Goal: Information Seeking & Learning: Learn about a topic

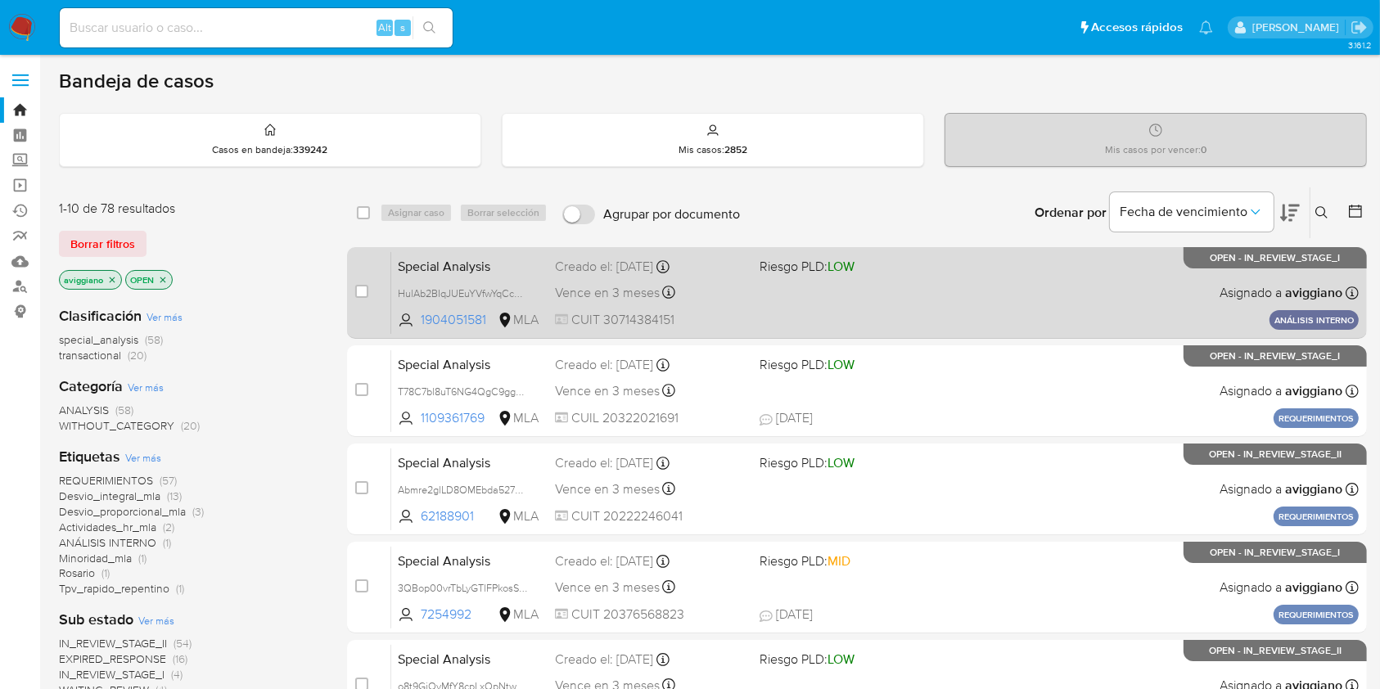
click at [914, 294] on div "Special Analysis HulAb2BIqJUEuYVfwYqCcGns 1904051581 MLA Riesgo PLD: LOW Creado…" at bounding box center [875, 292] width 968 height 83
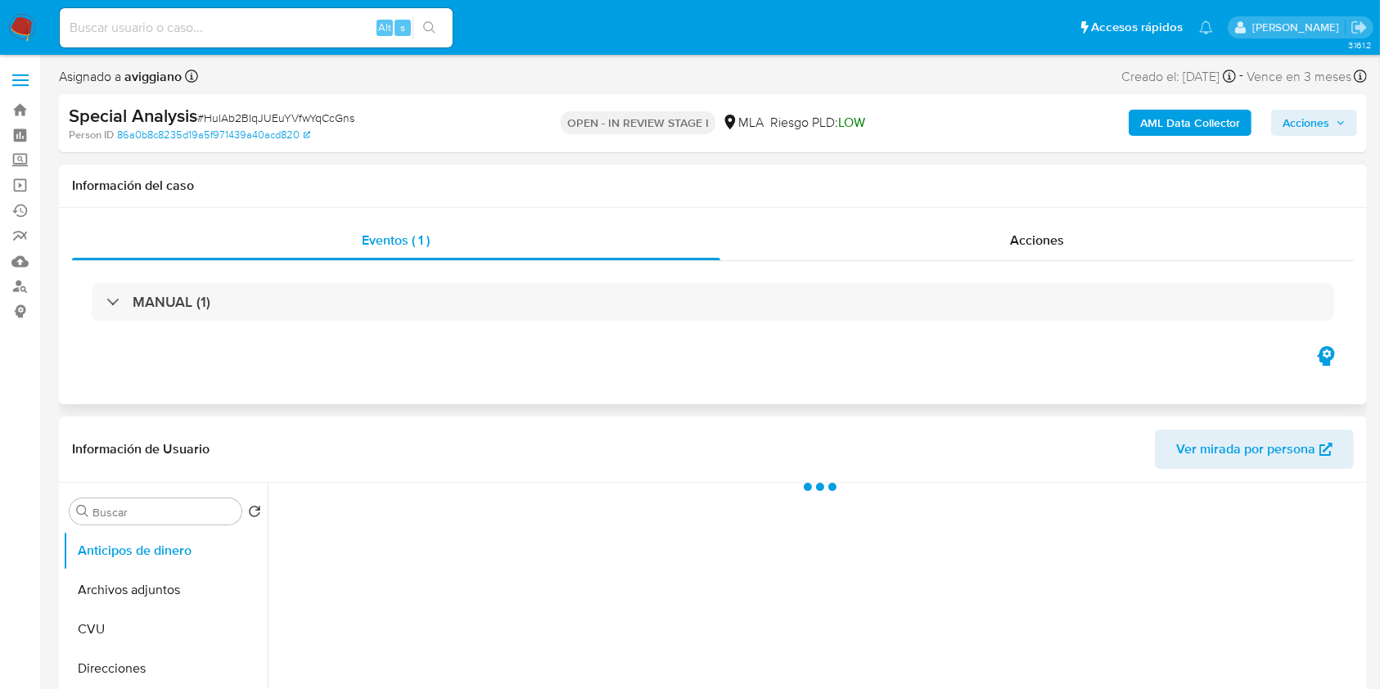
select select "10"
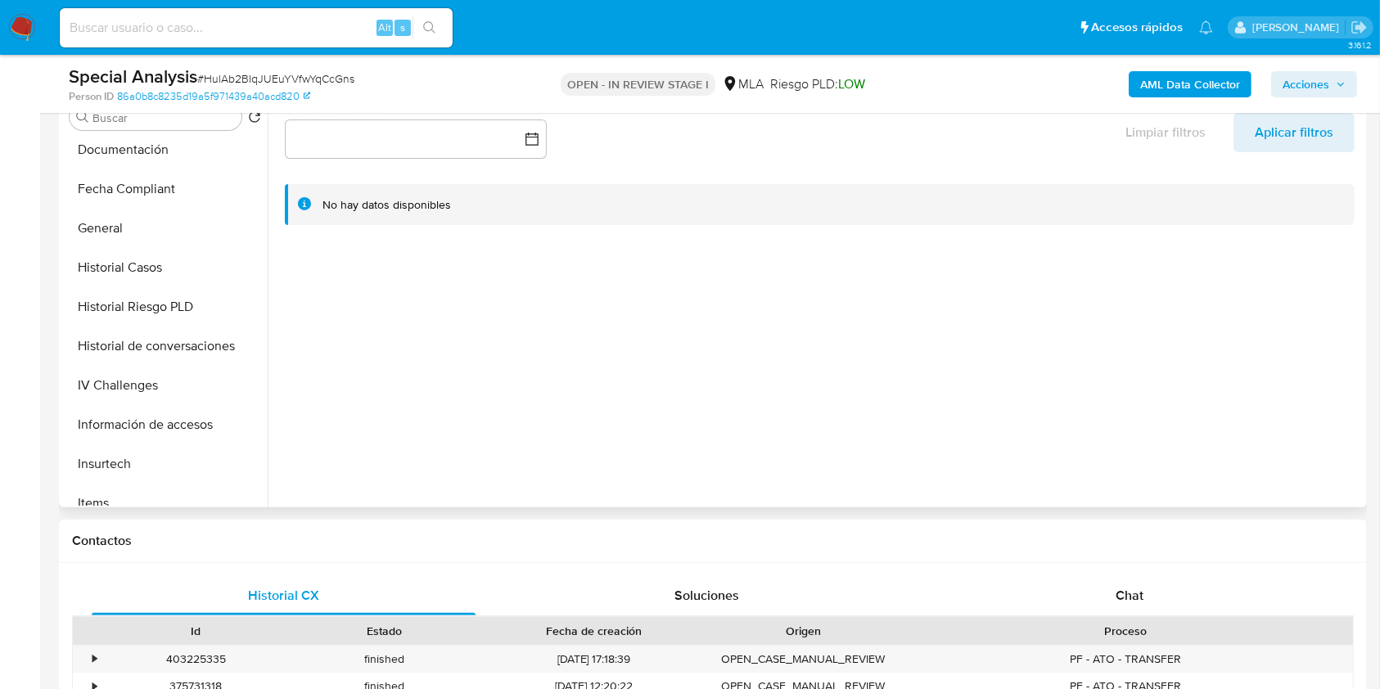
scroll to position [411, 0]
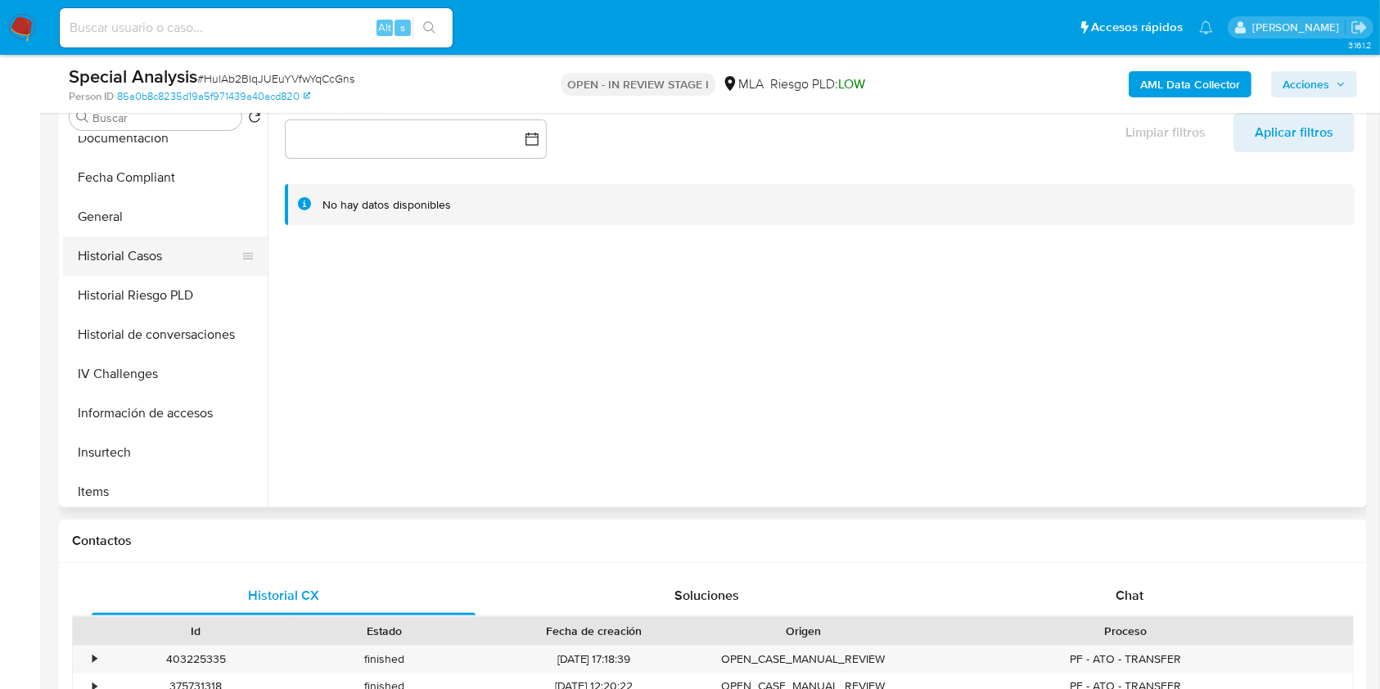
click at [169, 255] on button "Historial Casos" at bounding box center [159, 256] width 192 height 39
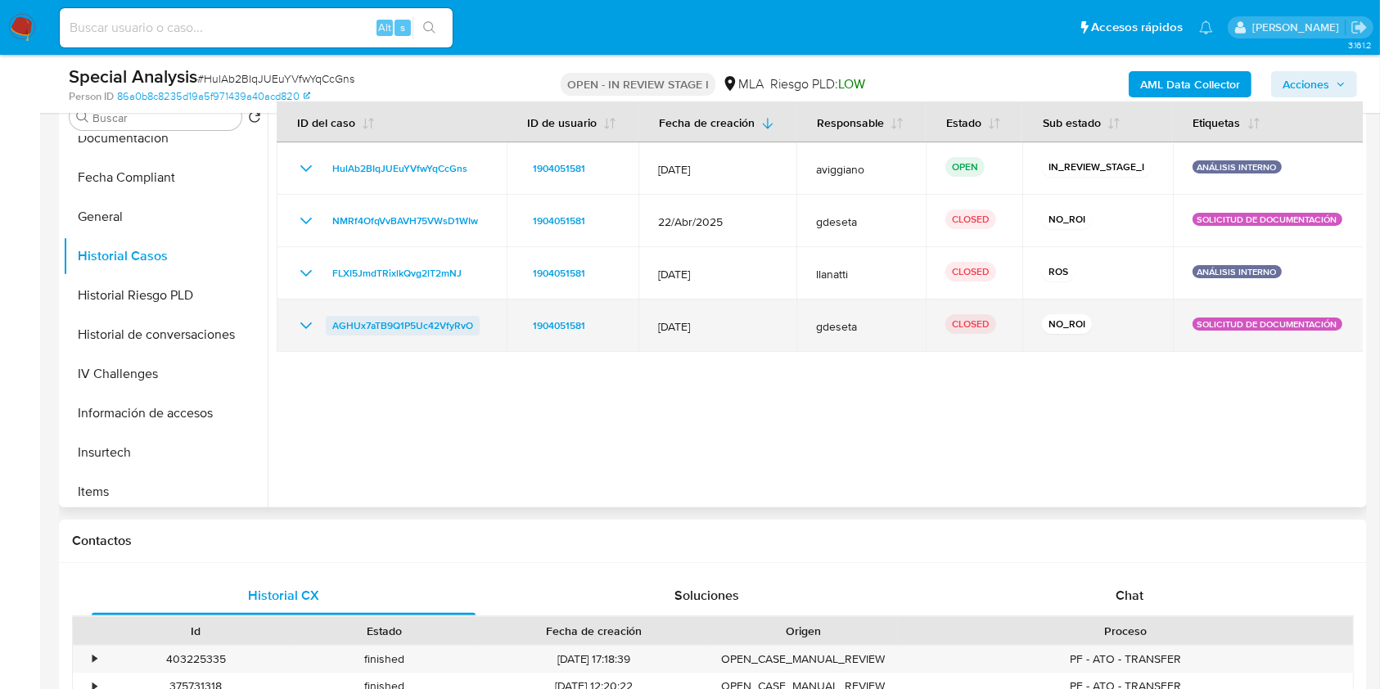
click at [401, 331] on span "AGHUx7aTB9Q1P5Uc42VfyRvO" at bounding box center [402, 326] width 141 height 20
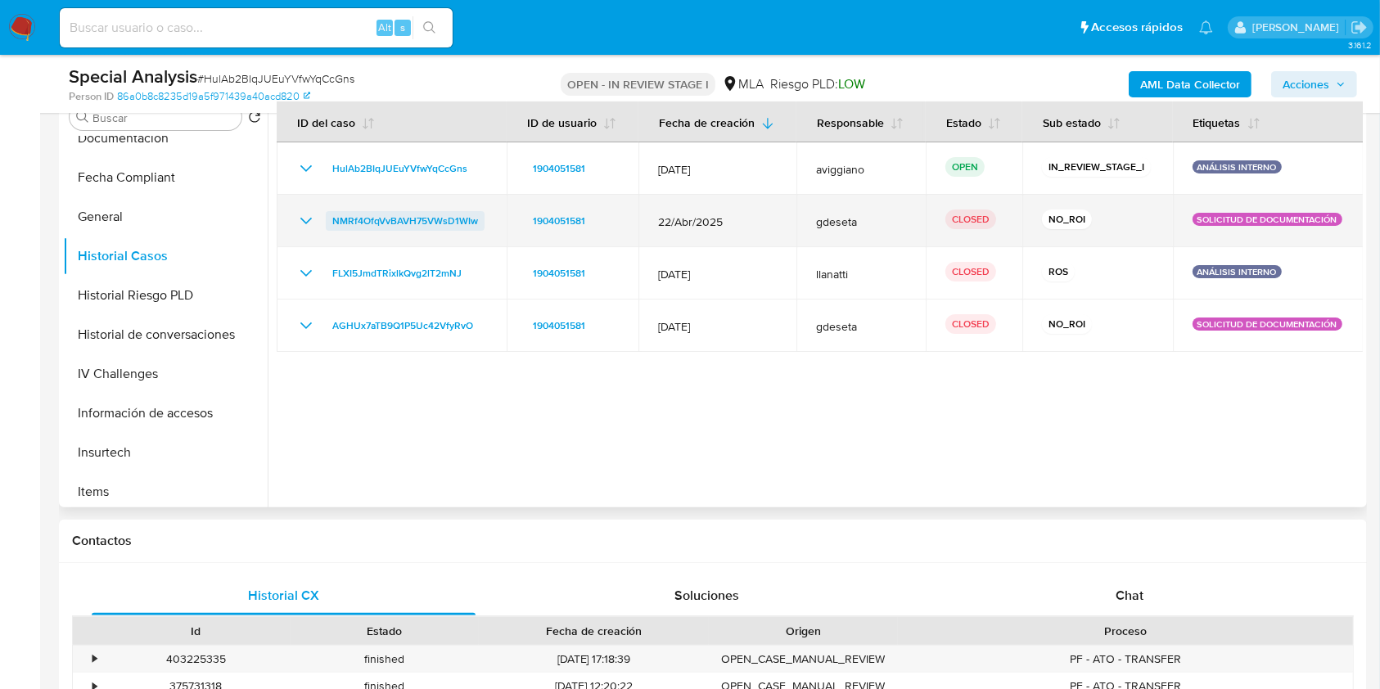
click at [397, 223] on span "NMRf4OfqVvBAVH75VWsD1WIw" at bounding box center [405, 221] width 146 height 20
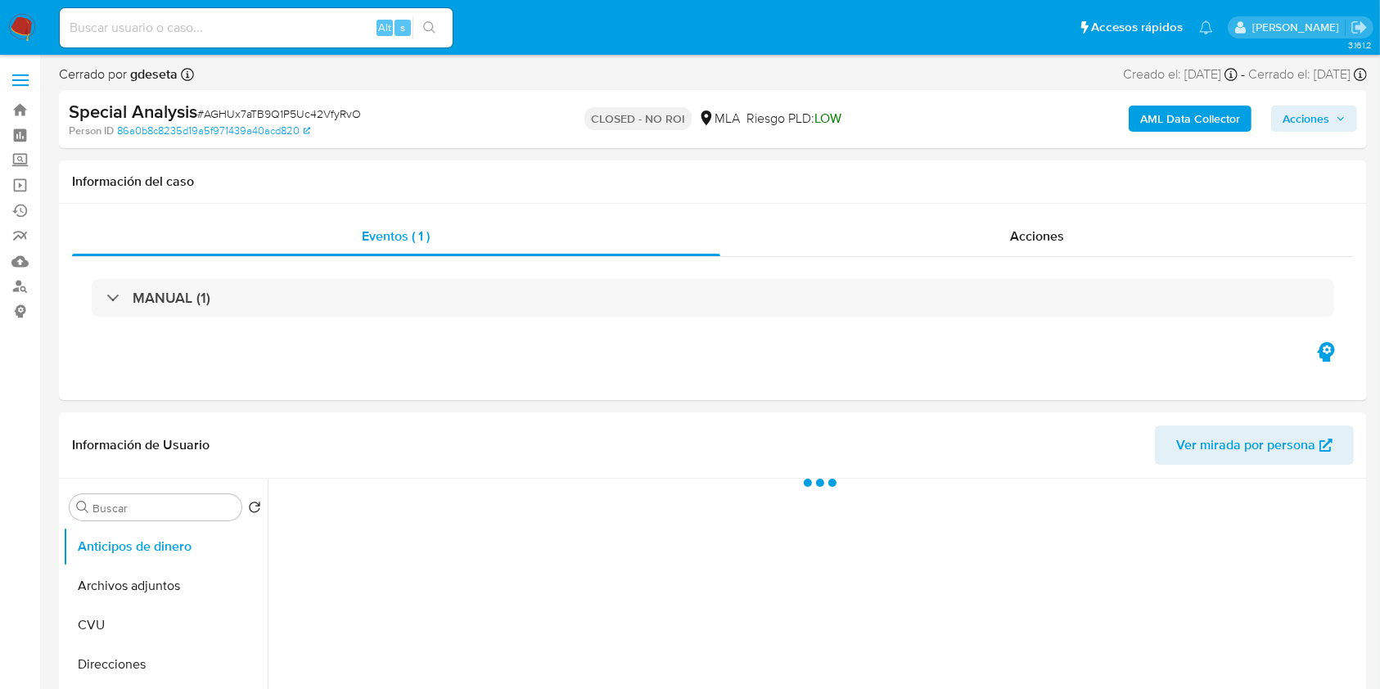
select select "10"
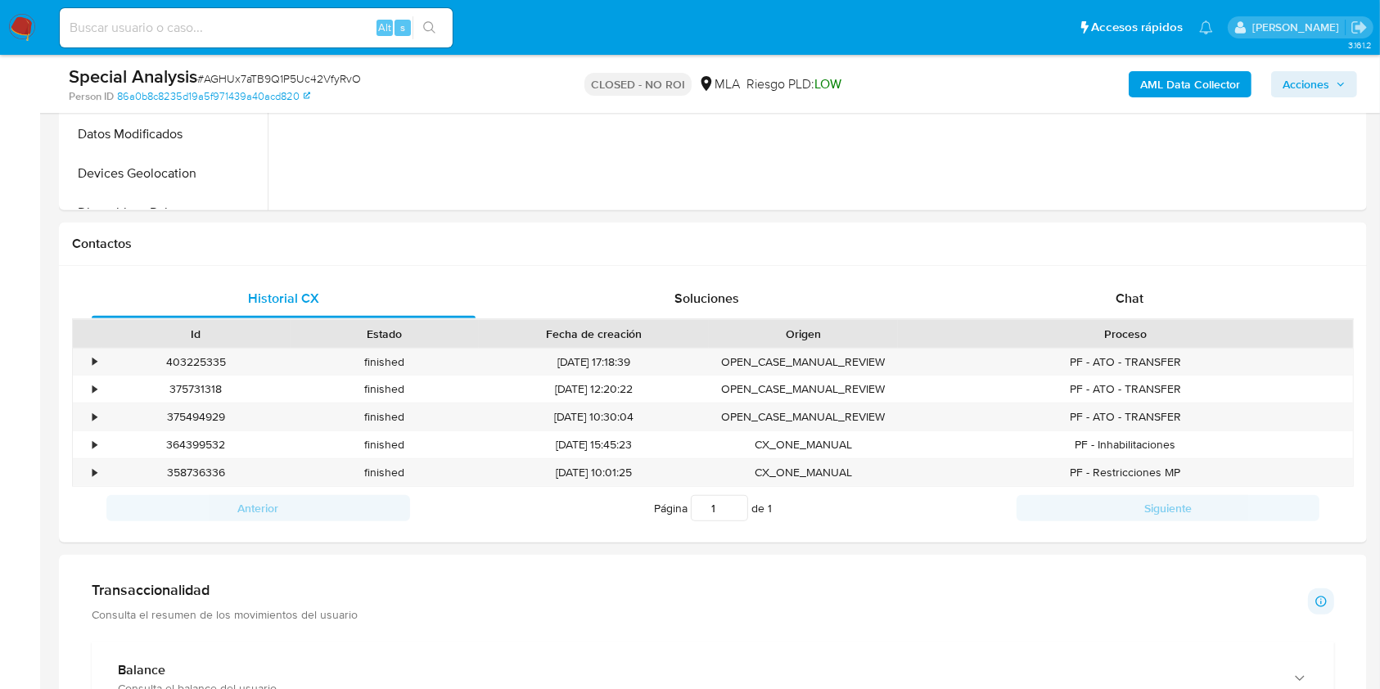
scroll to position [627, 0]
click at [1123, 290] on div "Chat" at bounding box center [1130, 301] width 384 height 39
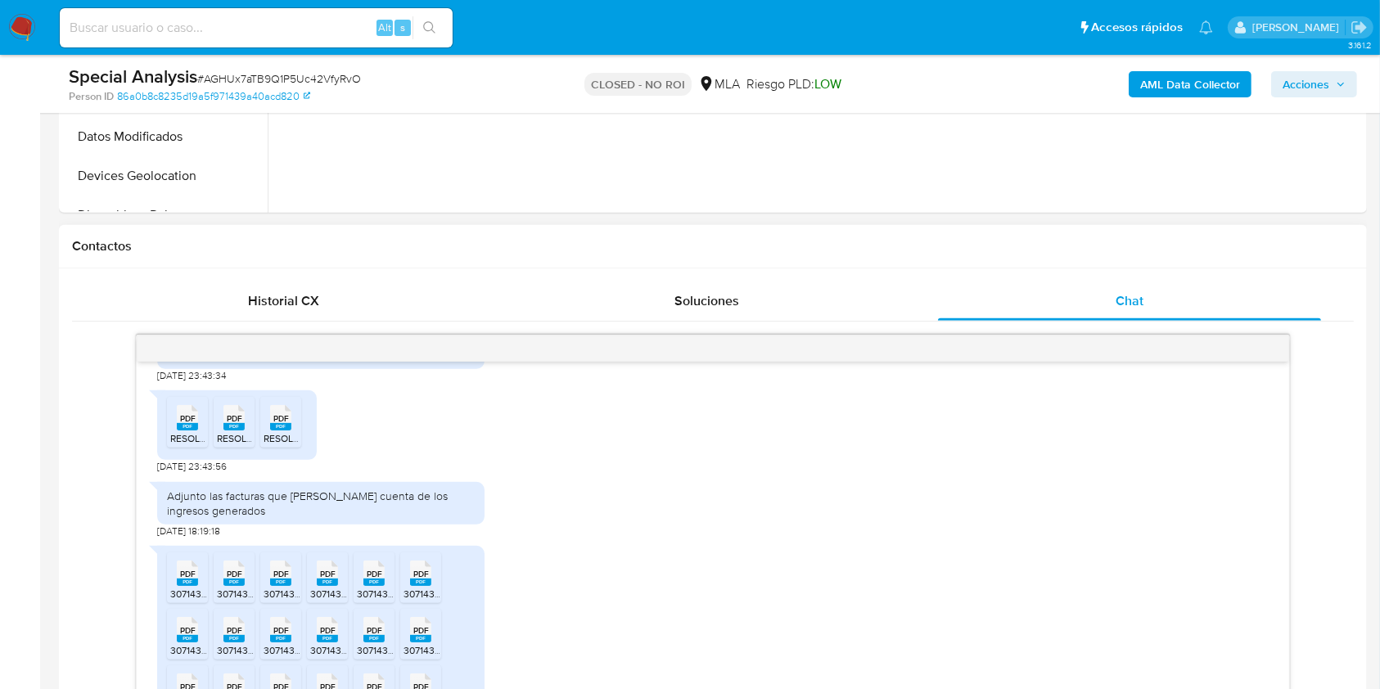
scroll to position [1509, 0]
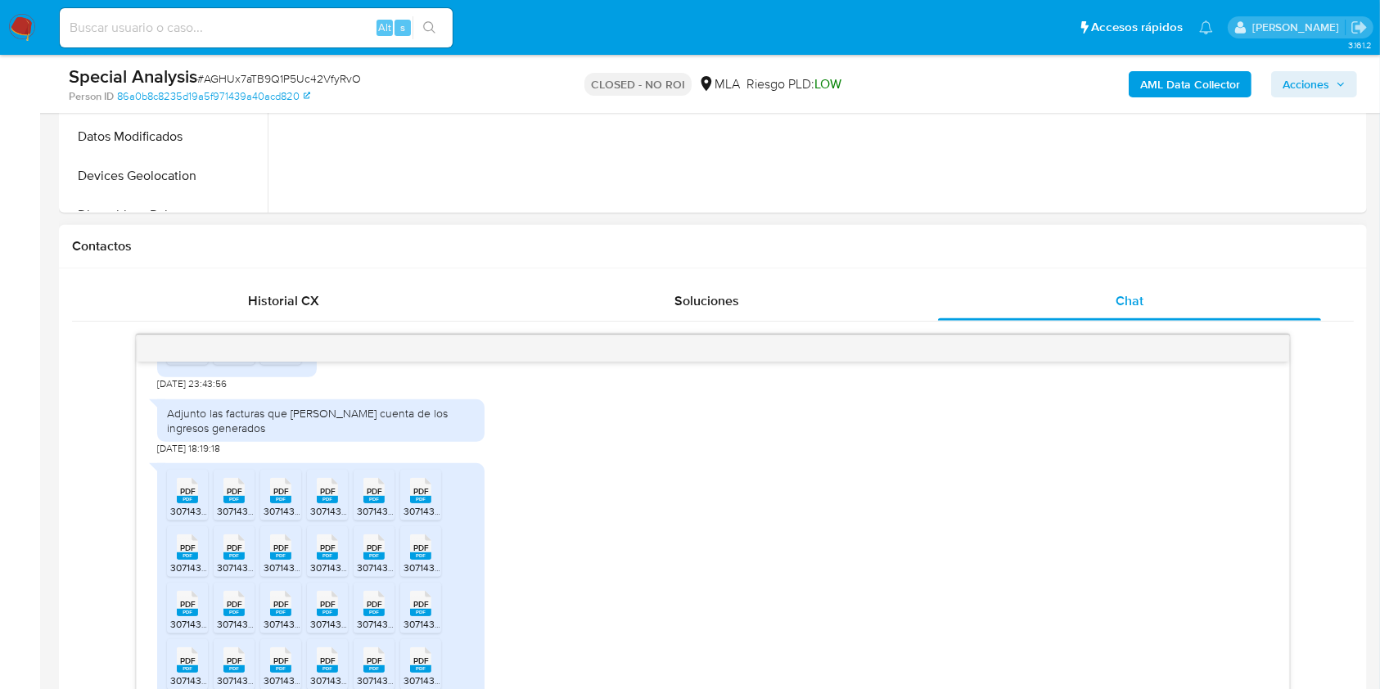
click at [440, 573] on li "PDF PDF 30714384151_006_00001_00000206.pdf" at bounding box center [420, 551] width 41 height 51
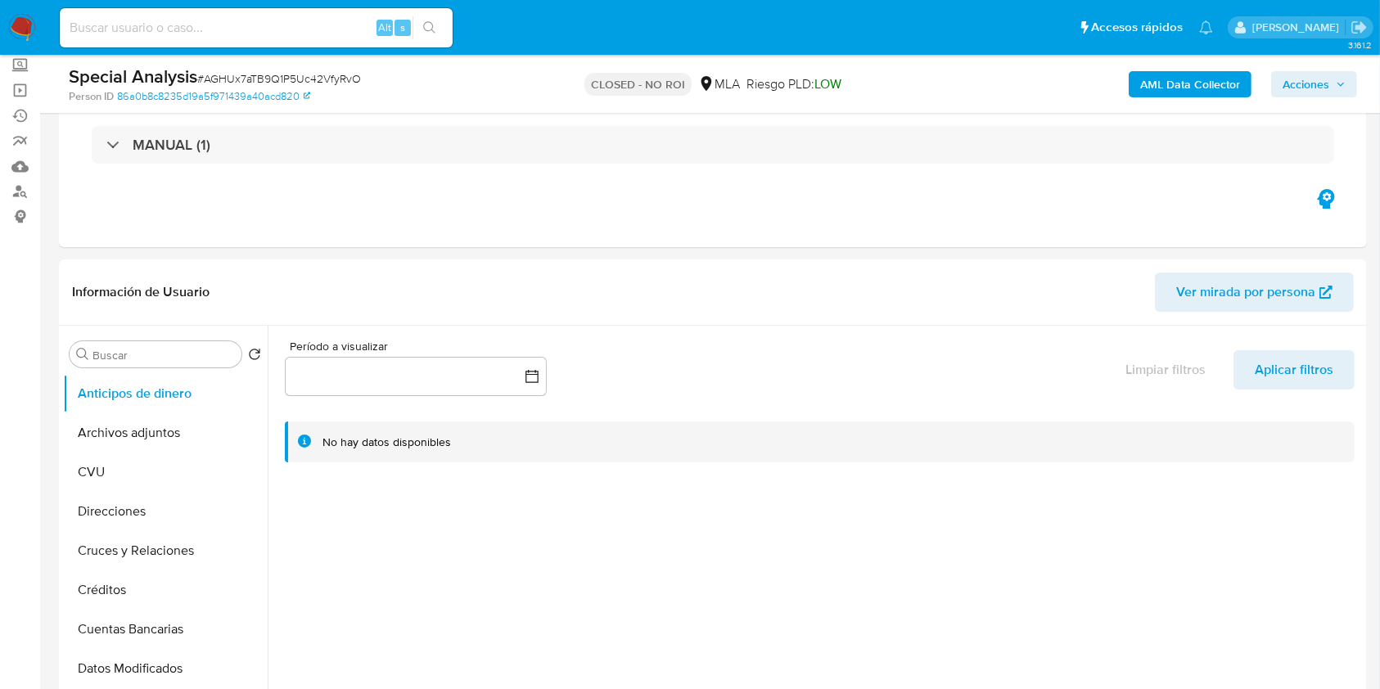
scroll to position [98, 0]
click at [271, 523] on div at bounding box center [815, 532] width 1095 height 419
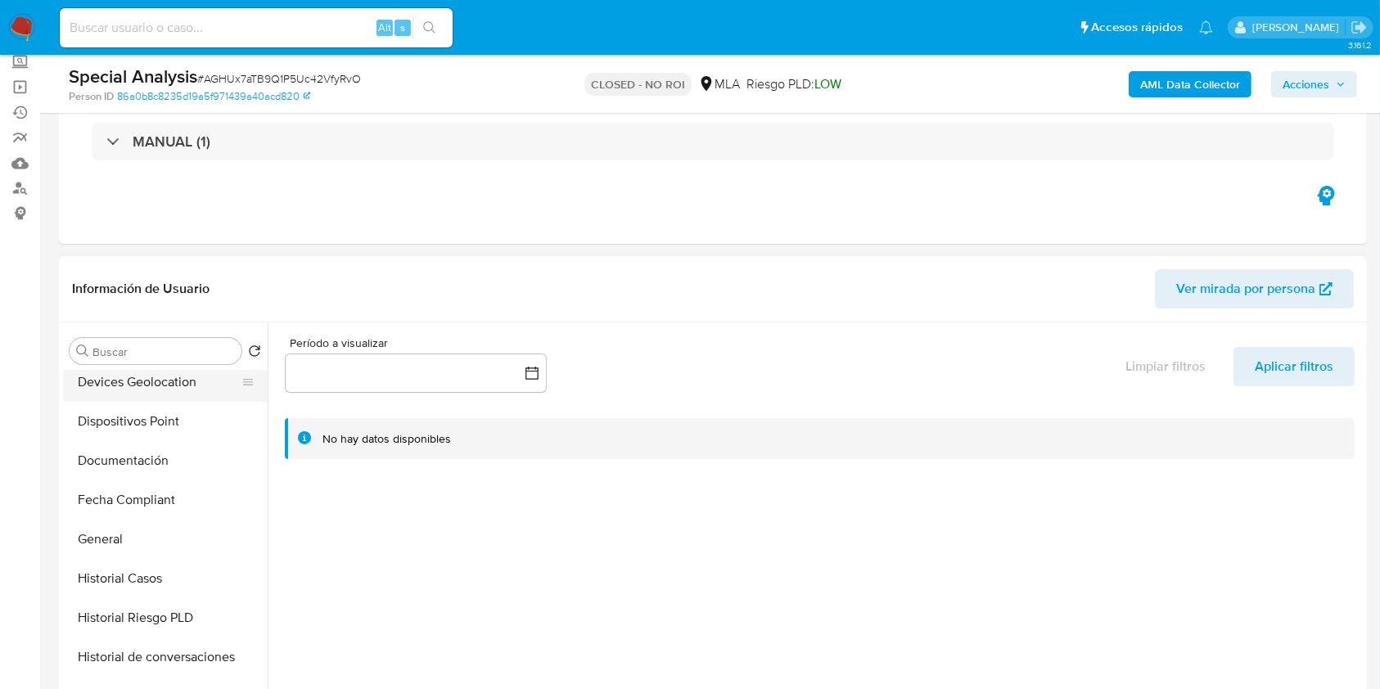
click at [255, 385] on button "Devices Geolocation" at bounding box center [159, 382] width 192 height 39
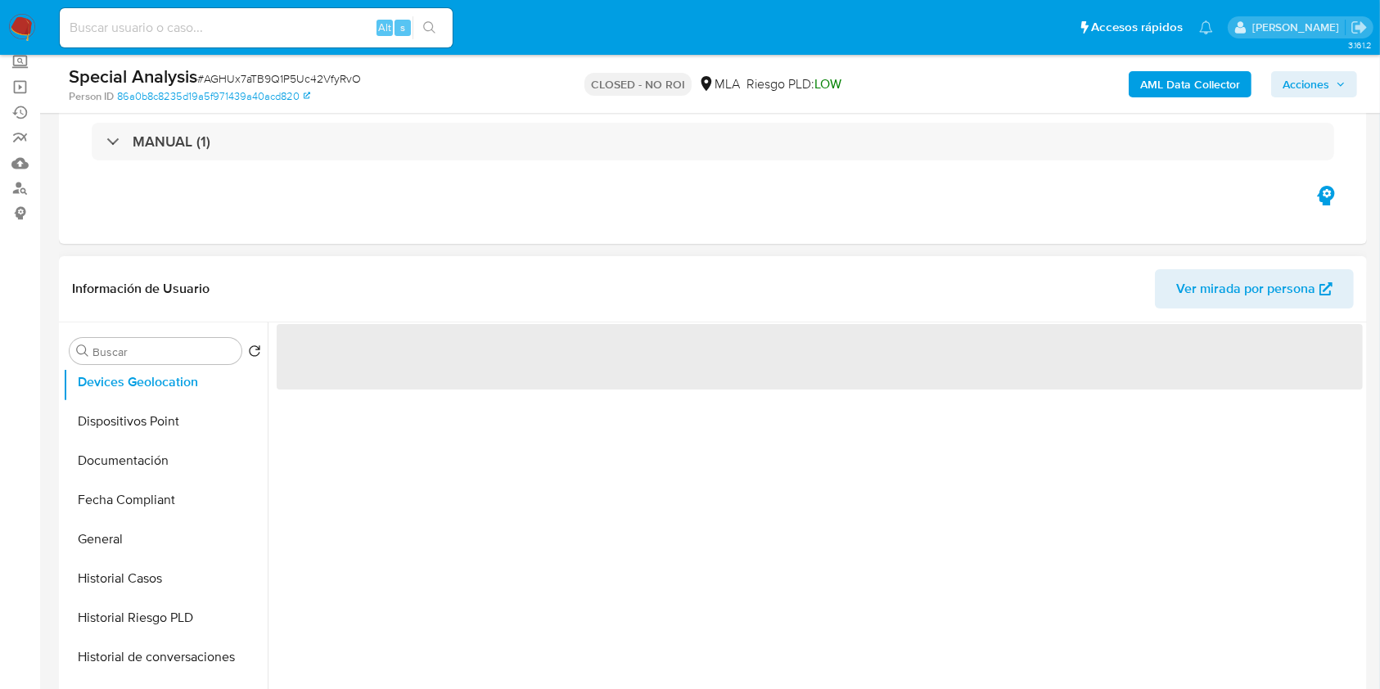
scroll to position [0, 0]
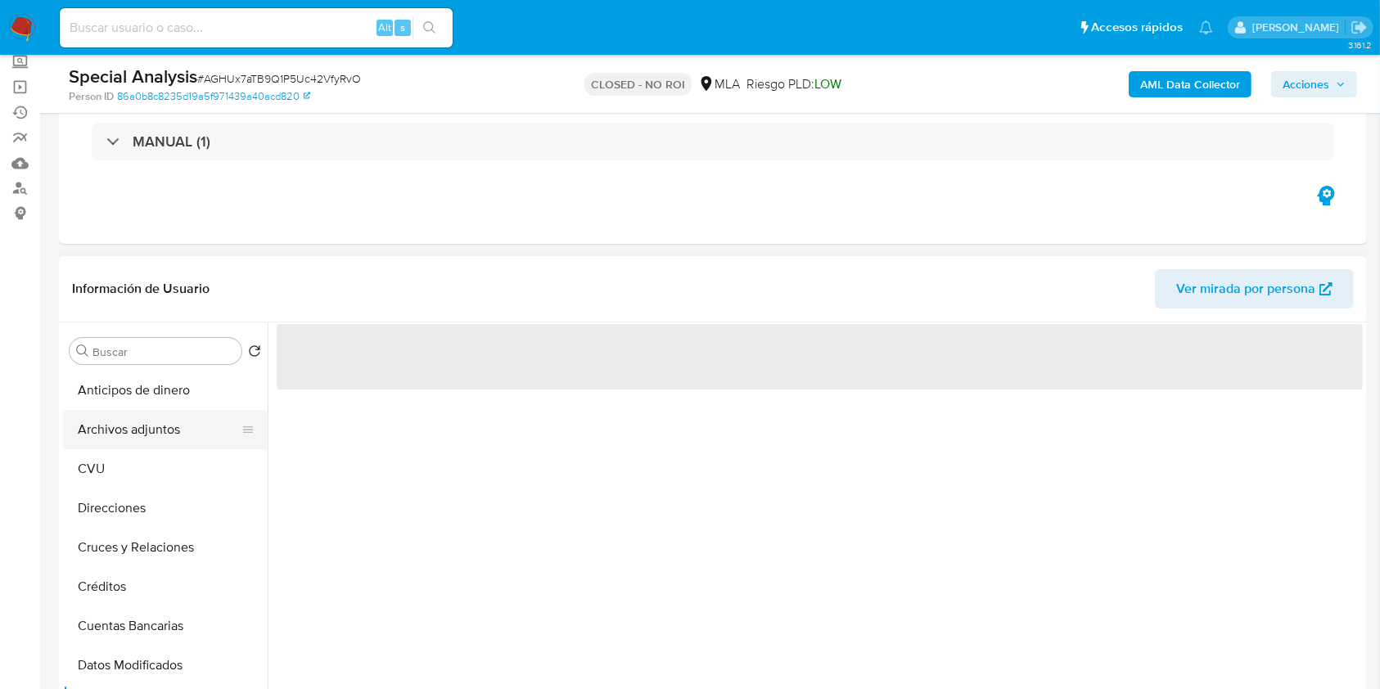
click at [189, 426] on button "Archivos adjuntos" at bounding box center [159, 429] width 192 height 39
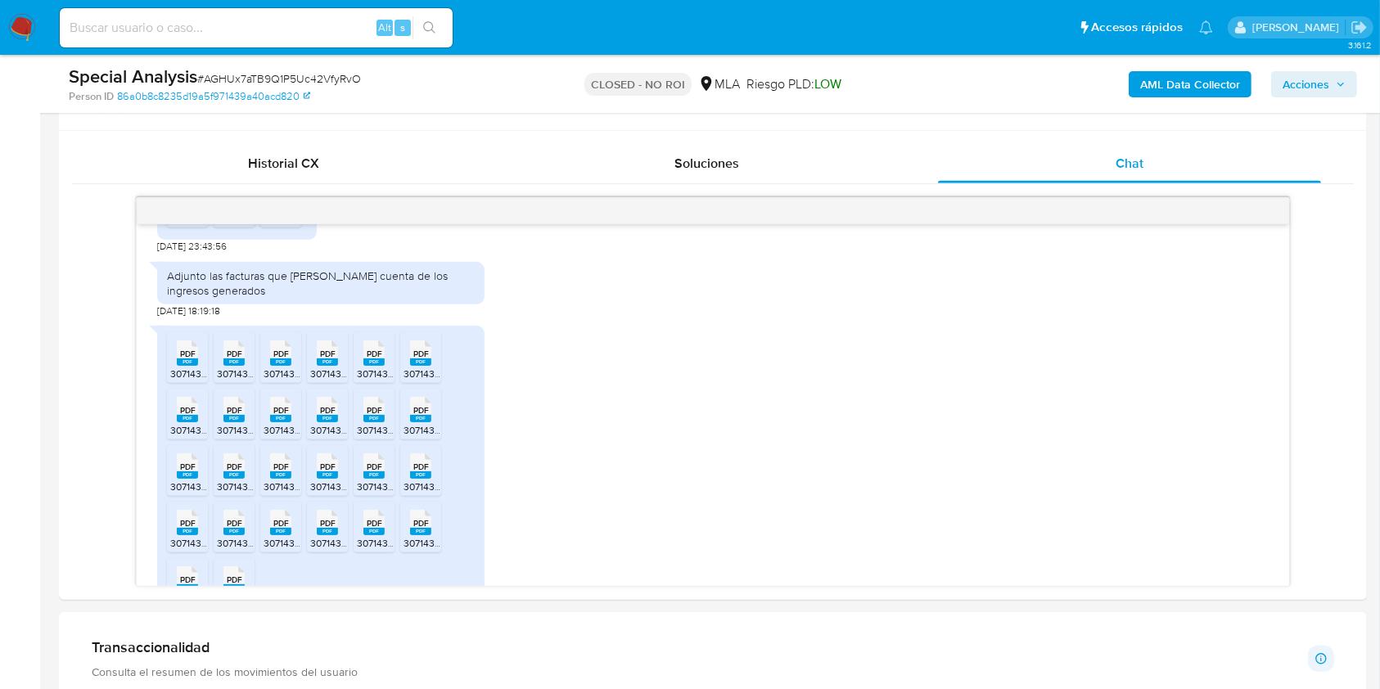
scroll to position [821, 0]
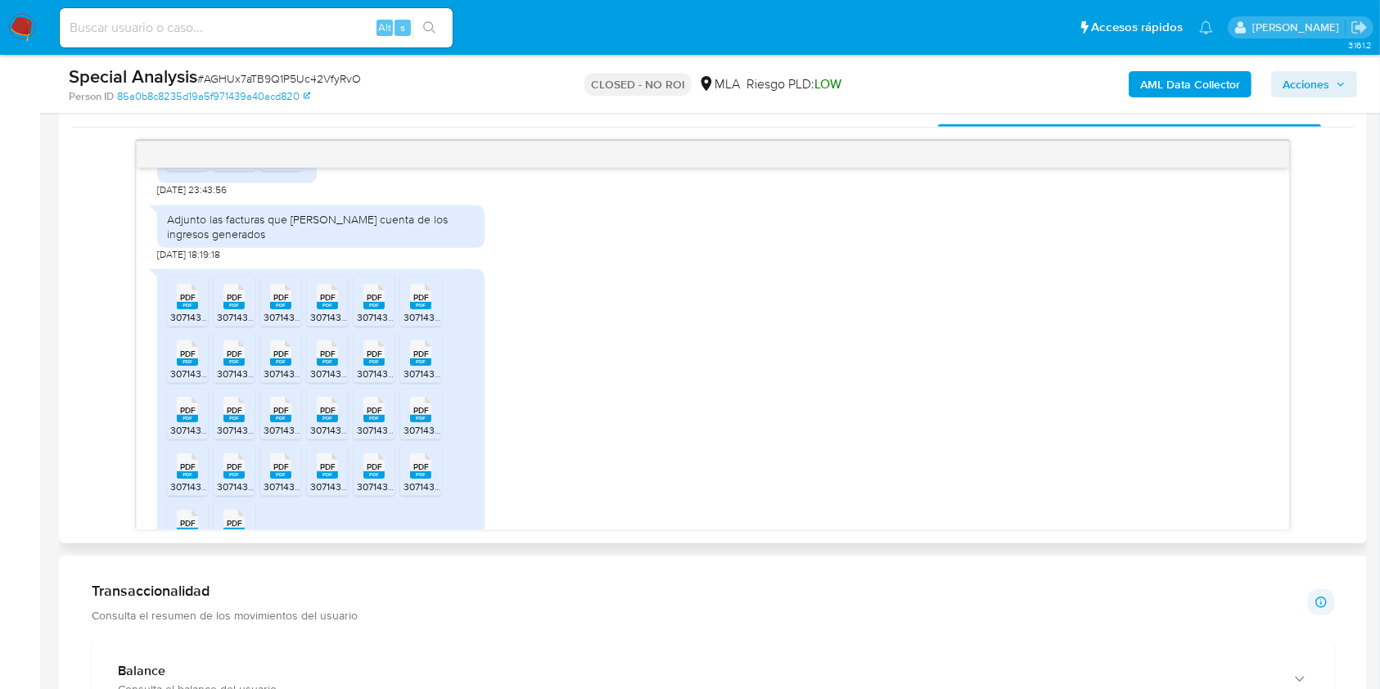
drag, startPoint x: 1277, startPoint y: 422, endPoint x: 1303, endPoint y: 422, distance: 26.2
click at [1303, 422] on div "Adjunto facturas emitidas por PAVÁN 19/11/2024 16:09:28 PDF PDF Factura A-3-112…" at bounding box center [713, 336] width 1282 height 390
click at [1271, 324] on div "Adjunto facturas emitidas por PAVÁN 19/11/2024 16:09:28 PDF PDF Factura A-3-112…" at bounding box center [713, 349] width 1152 height 362
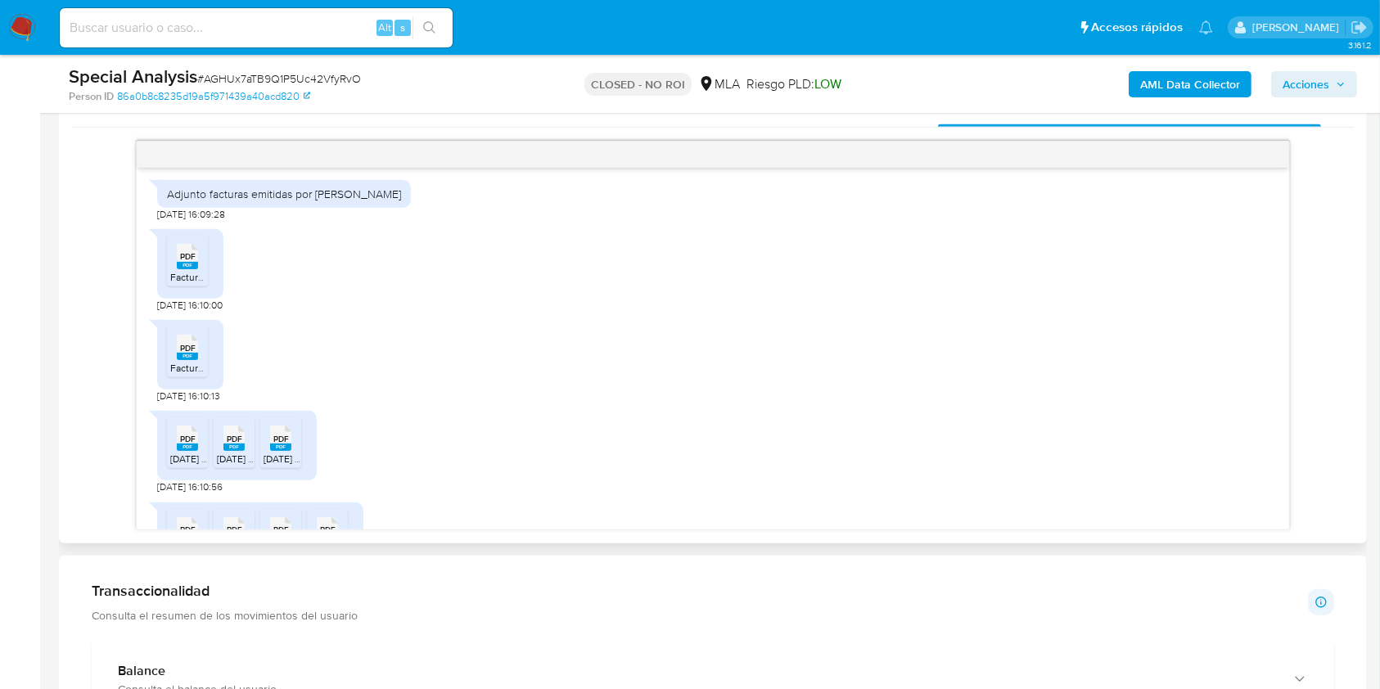
scroll to position [0, 0]
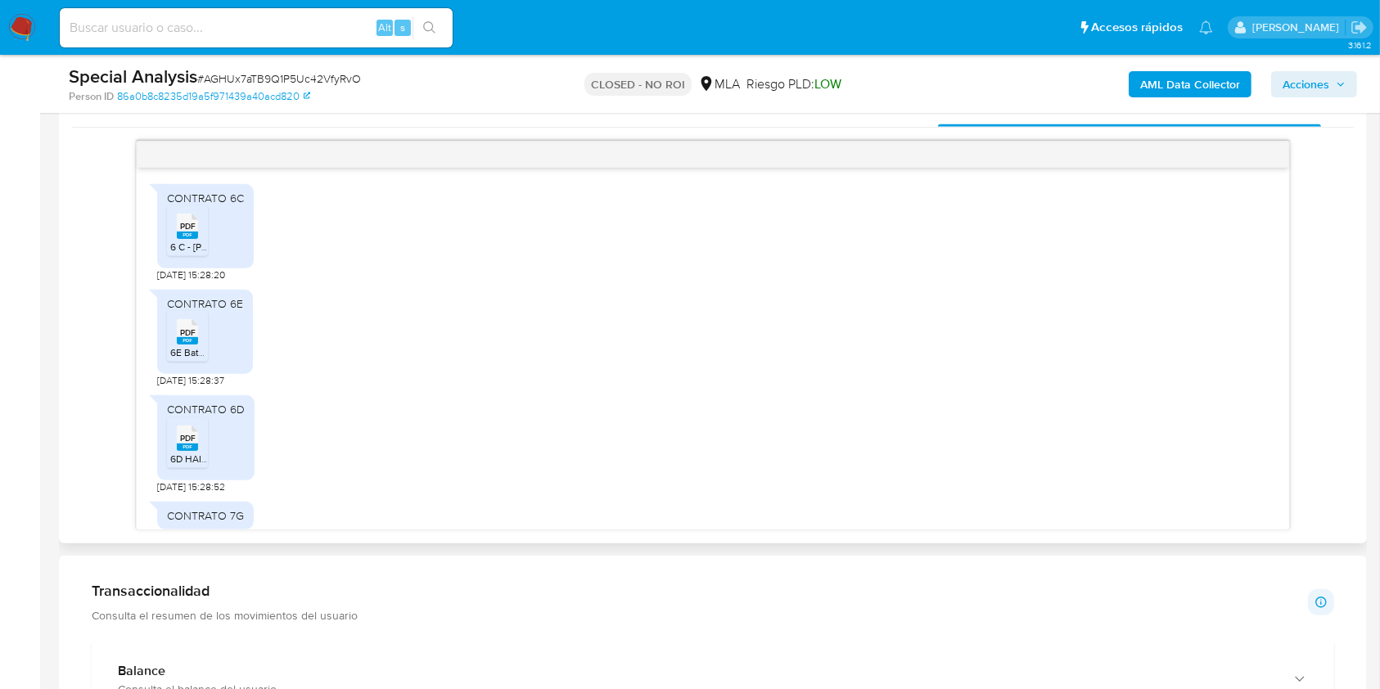
drag, startPoint x: 1279, startPoint y: 213, endPoint x: 1315, endPoint y: 169, distance: 56.4
click at [1315, 169] on div "CONTRATO 6C PDF PDF 6 C - GUILLERMO HORACIO PERDOMO.pdf 19/11/2024 15:28:20 CON…" at bounding box center [713, 336] width 1282 height 390
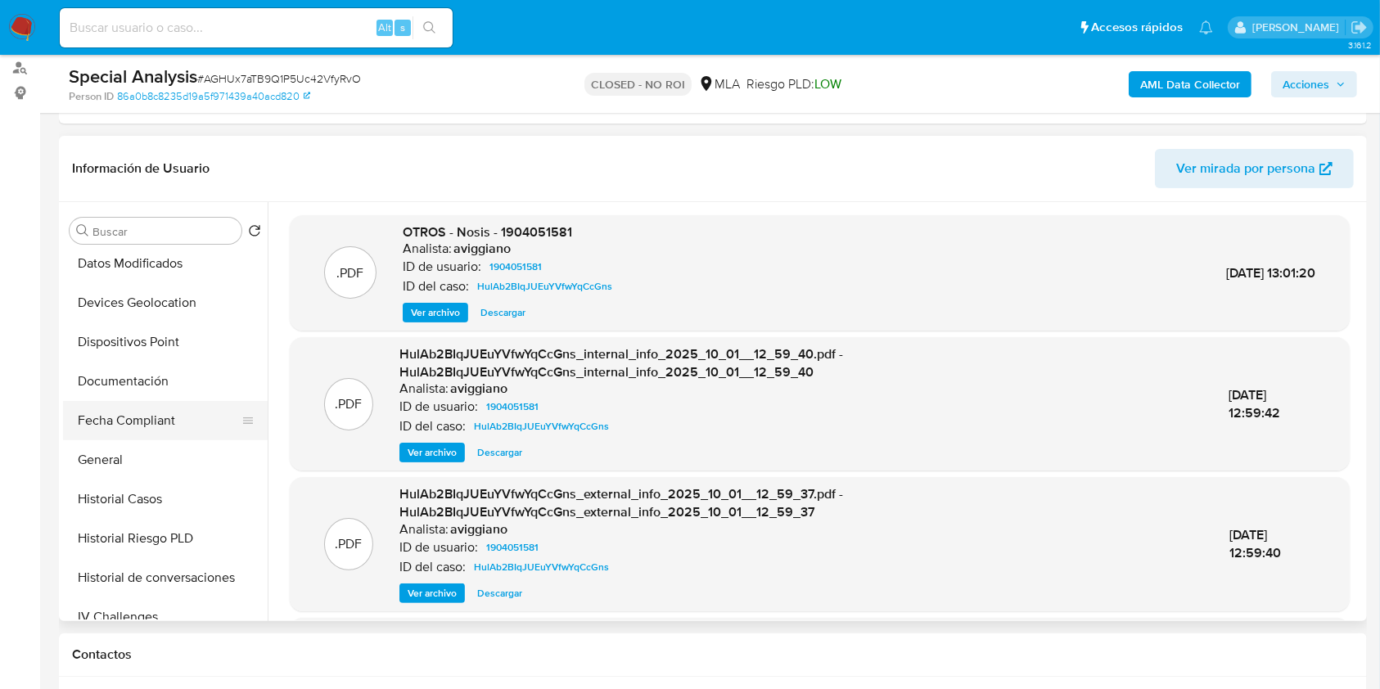
scroll to position [276, 0]
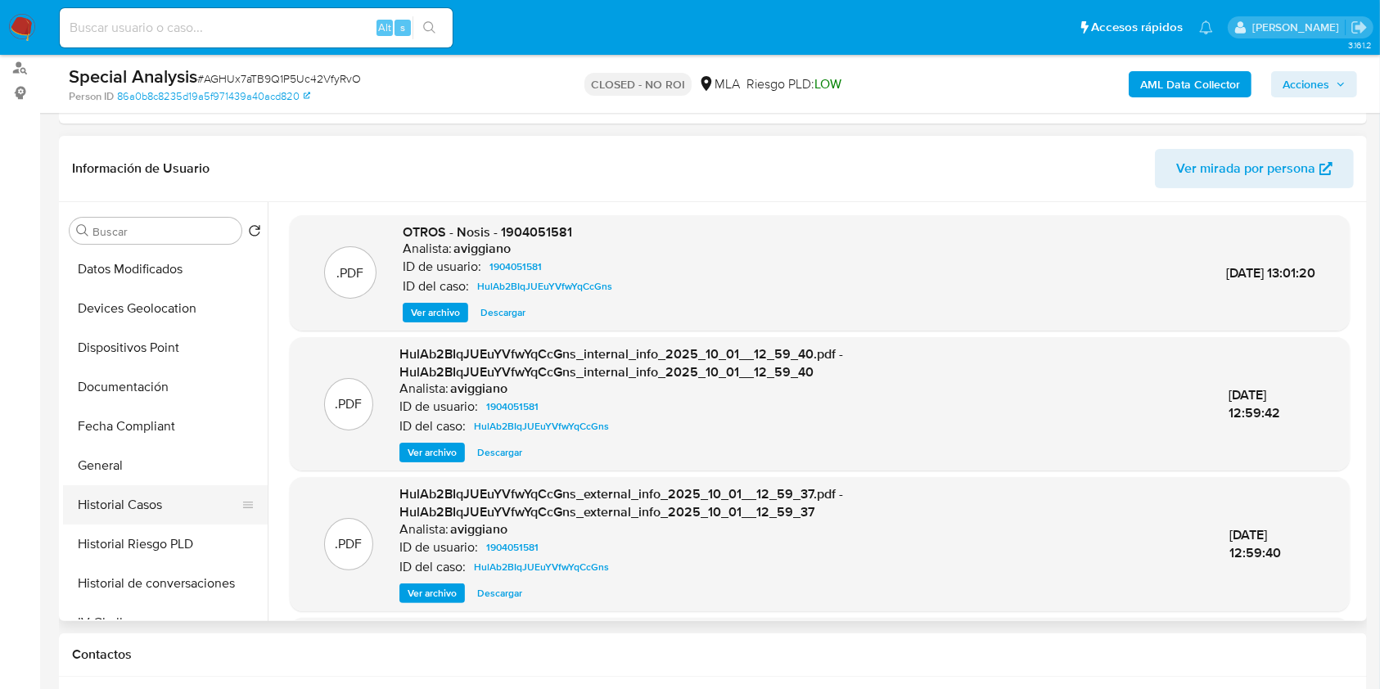
click at [137, 498] on button "Historial Casos" at bounding box center [159, 504] width 192 height 39
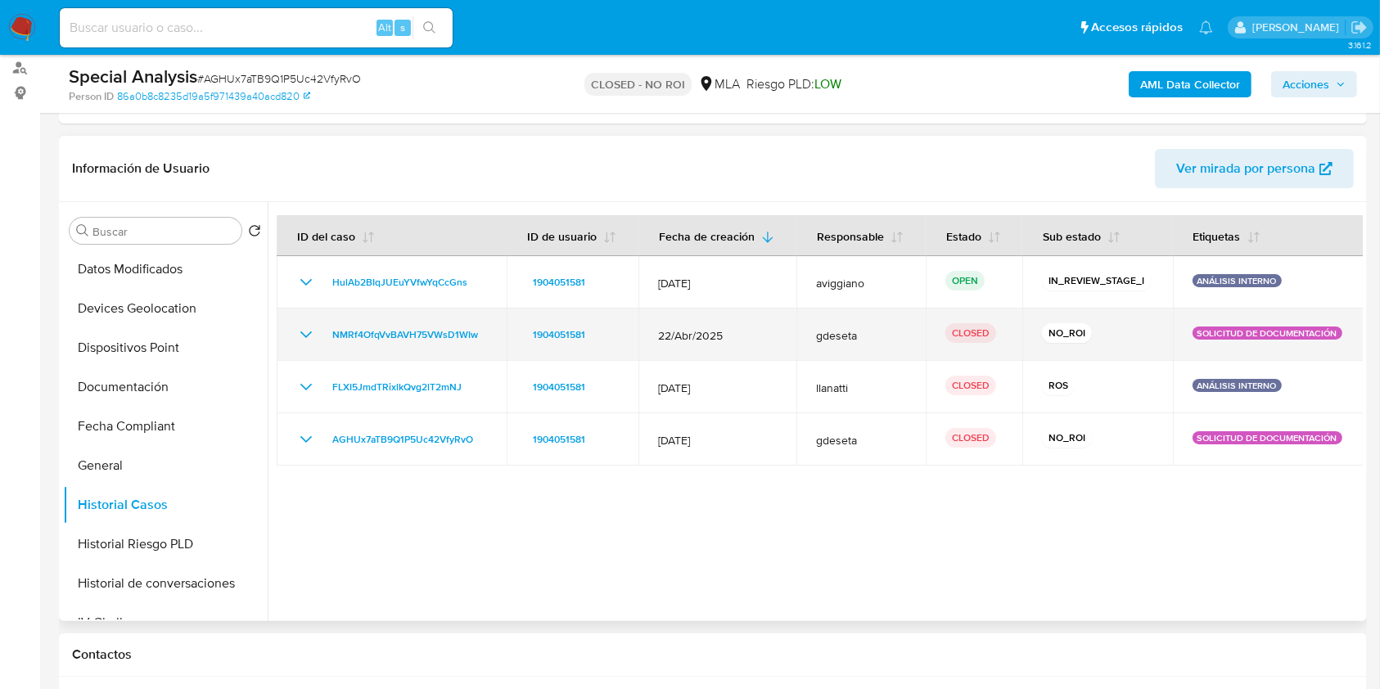
click at [380, 322] on td "NMRf4OfqVvBAVH75VWsD1WIw" at bounding box center [392, 335] width 230 height 52
click at [377, 328] on span "NMRf4OfqVvBAVH75VWsD1WIw" at bounding box center [405, 335] width 146 height 20
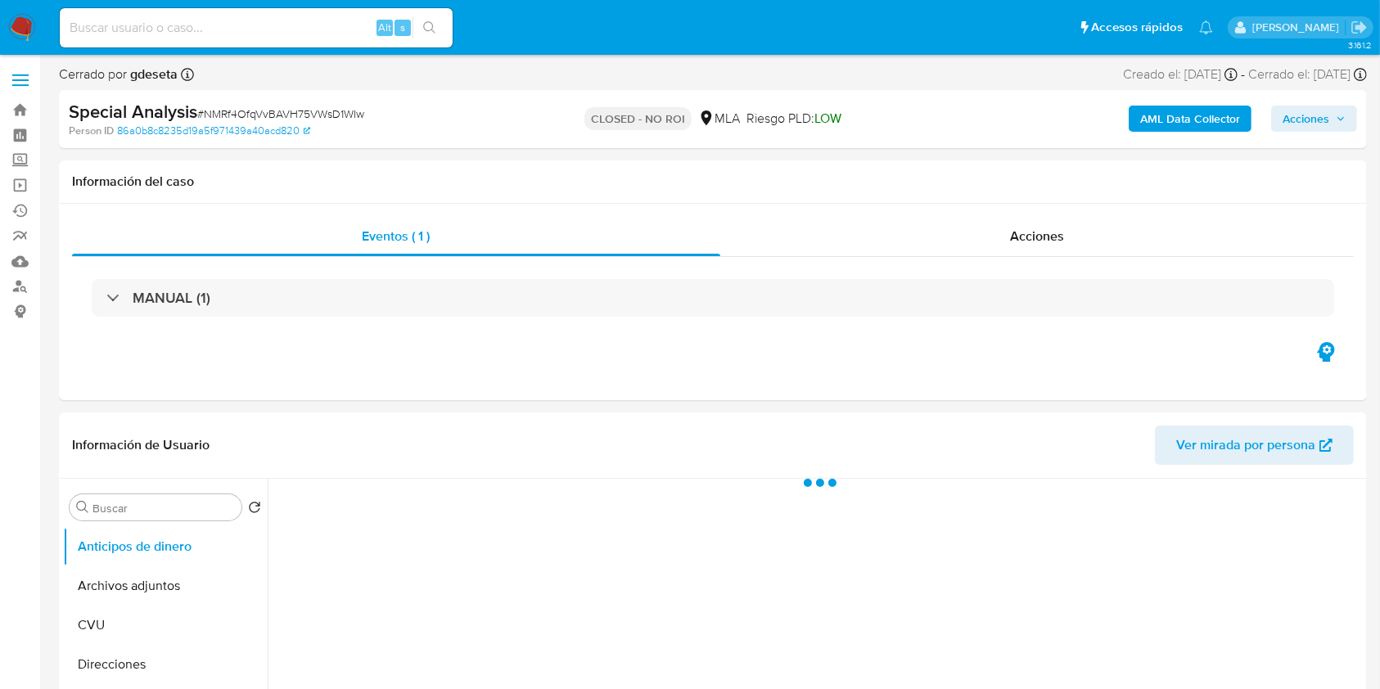
scroll to position [602, 0]
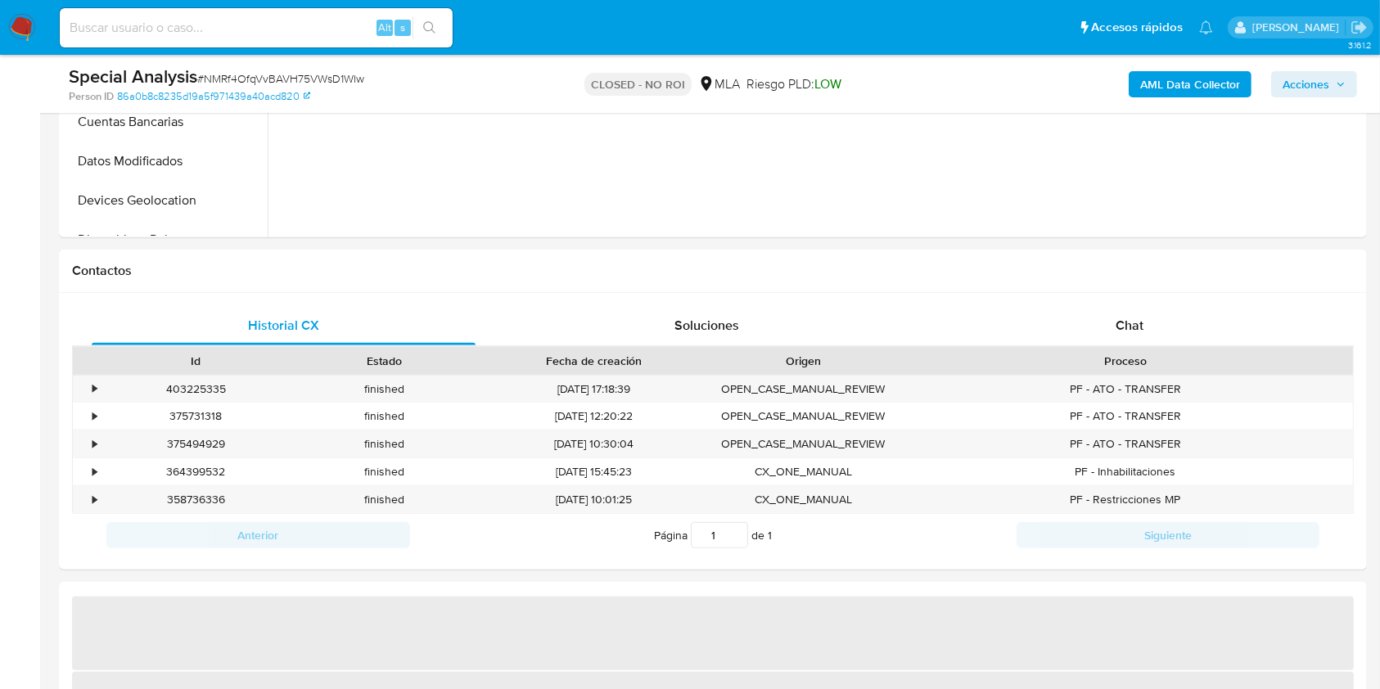
select select "10"
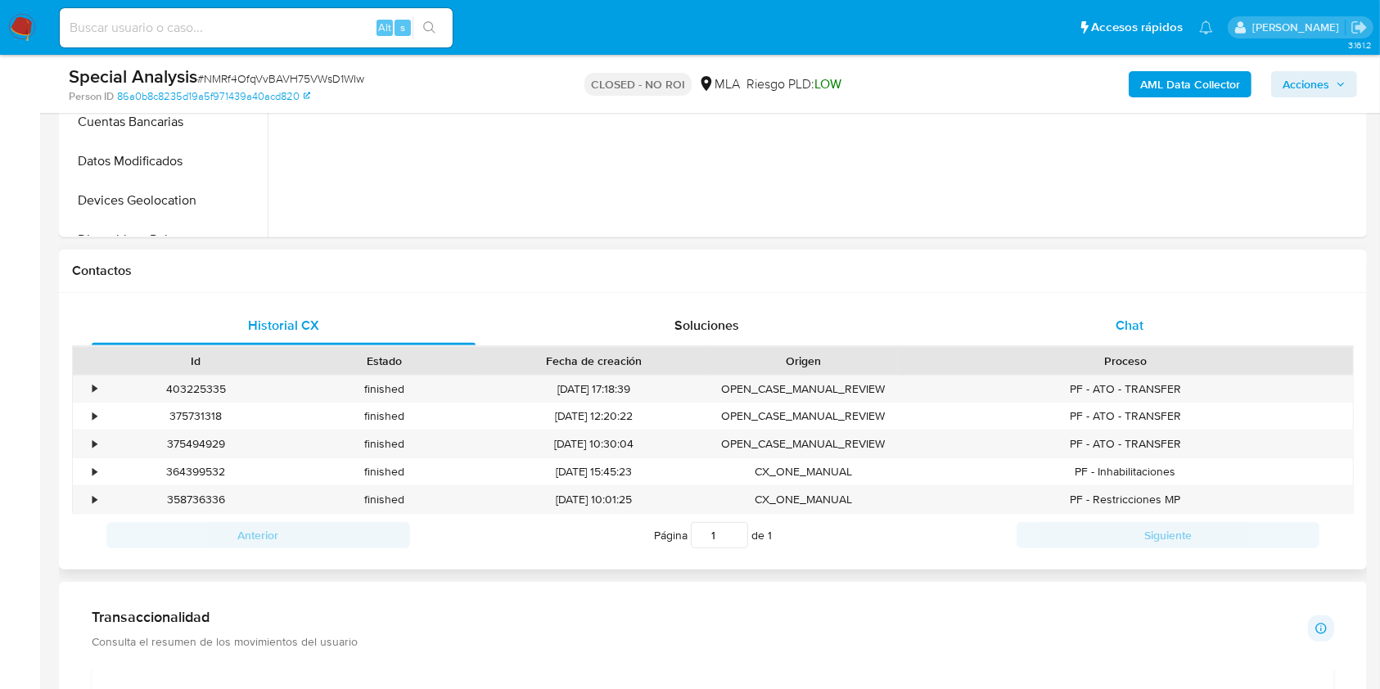
click at [1188, 312] on div "Chat" at bounding box center [1130, 325] width 384 height 39
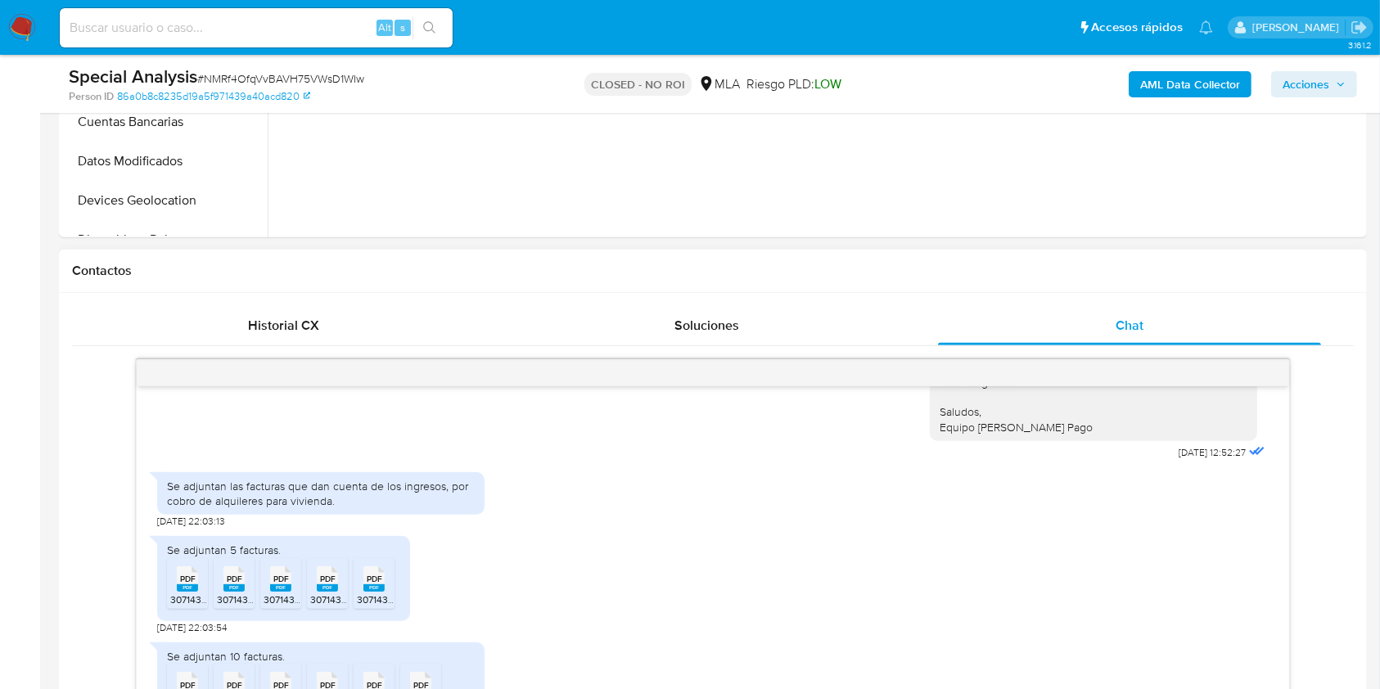
scroll to position [1056, 0]
click at [376, 571] on span "PDF" at bounding box center [375, 576] width 16 height 11
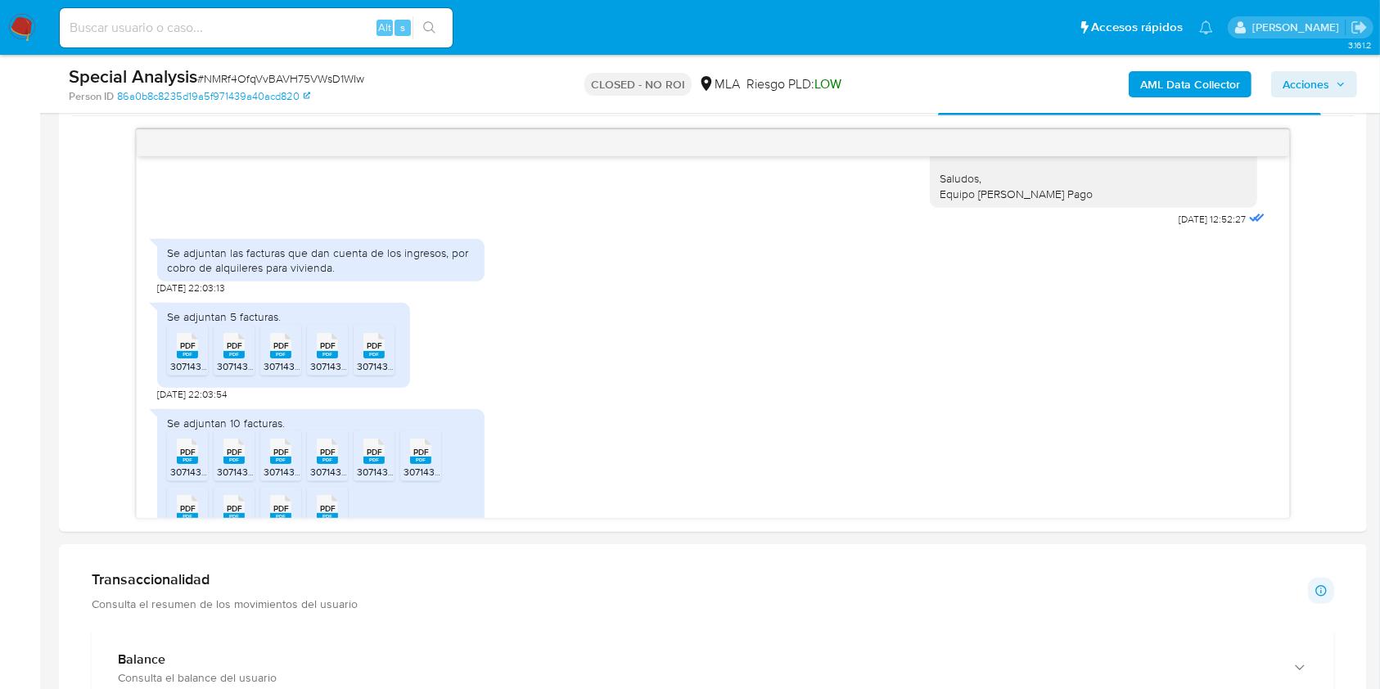
scroll to position [863, 0]
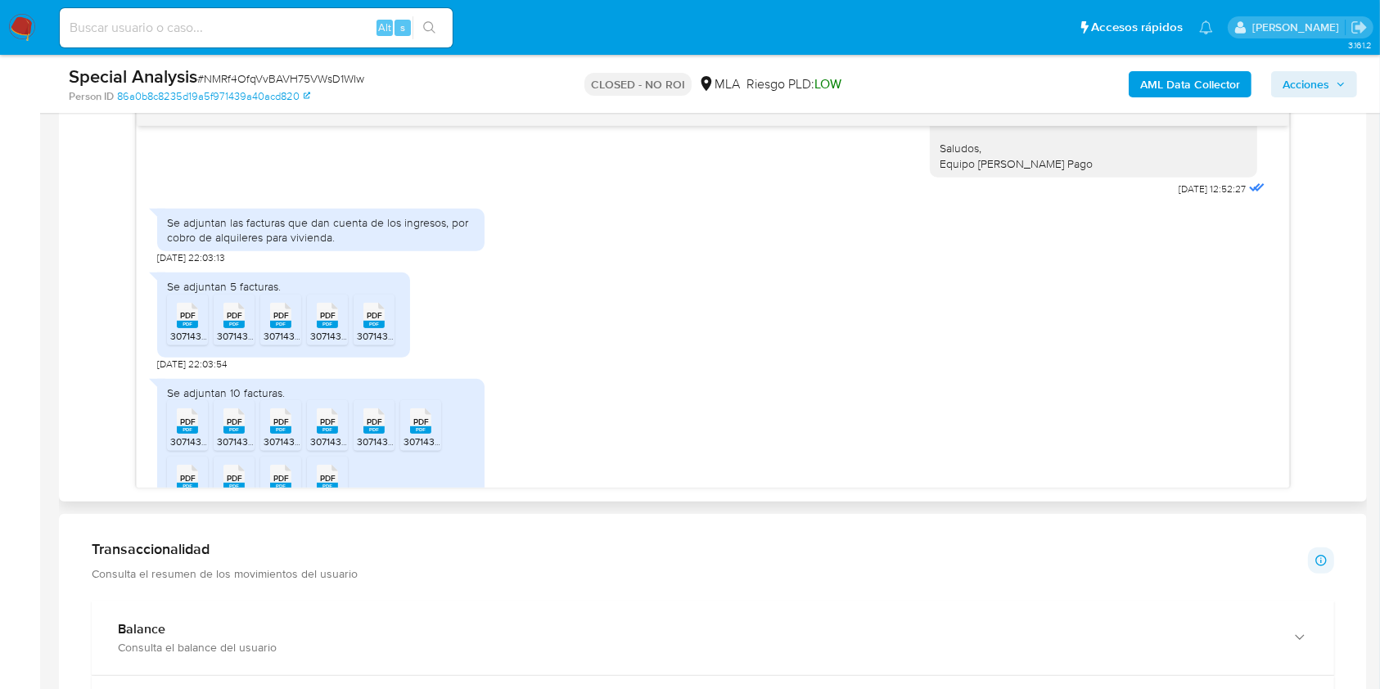
click at [417, 435] on span "30714384151_006_00001_00000225.pdf" at bounding box center [493, 442] width 178 height 14
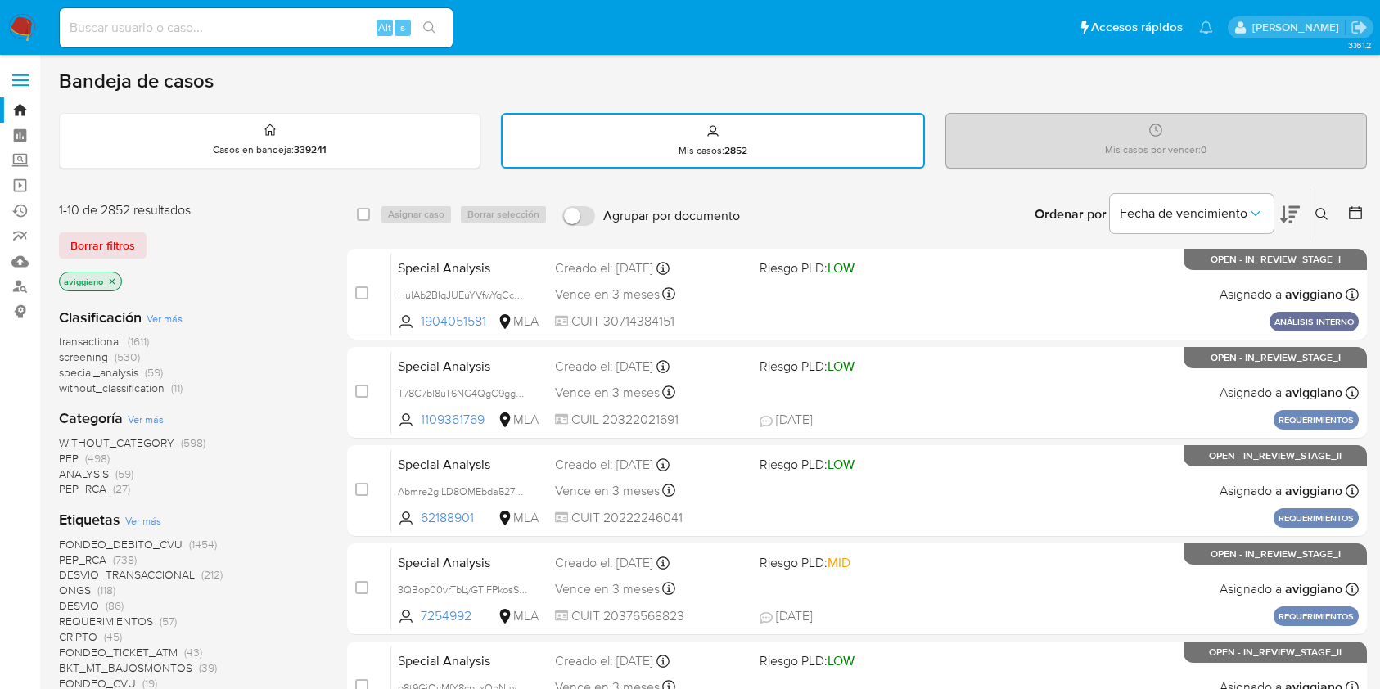
scroll to position [655, 0]
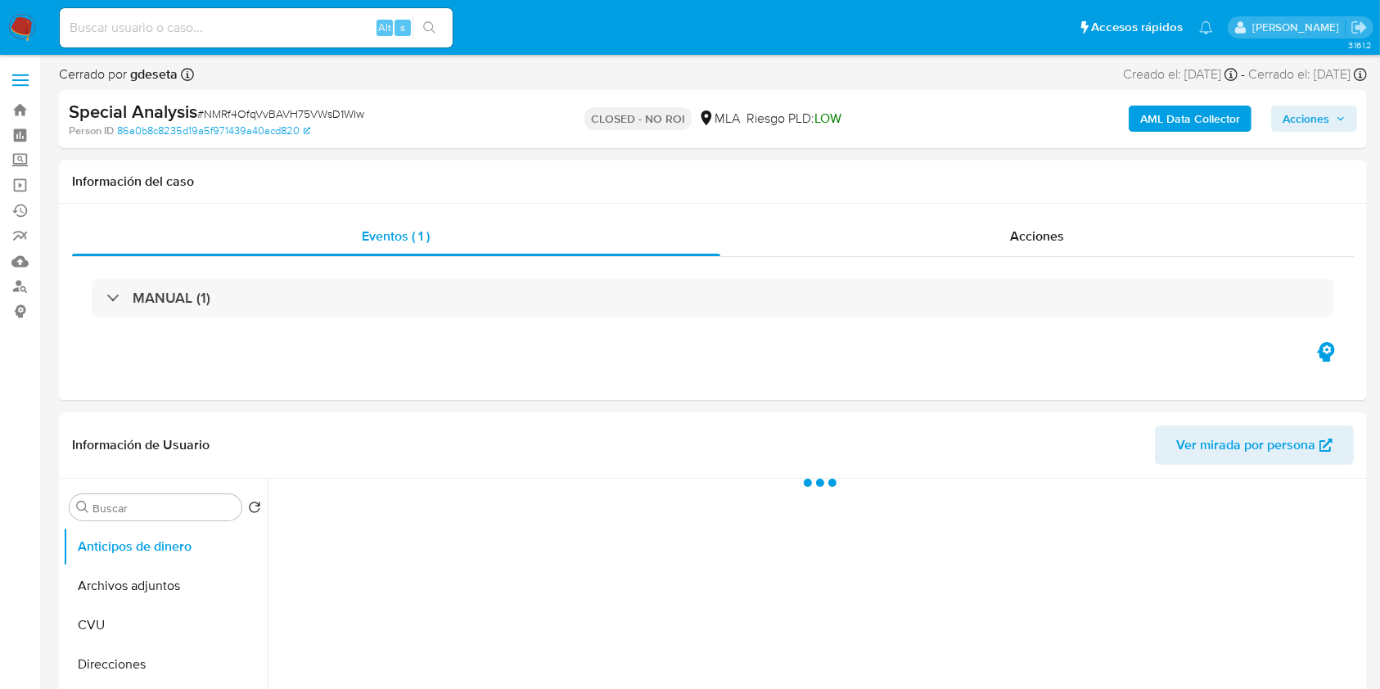
select select "10"
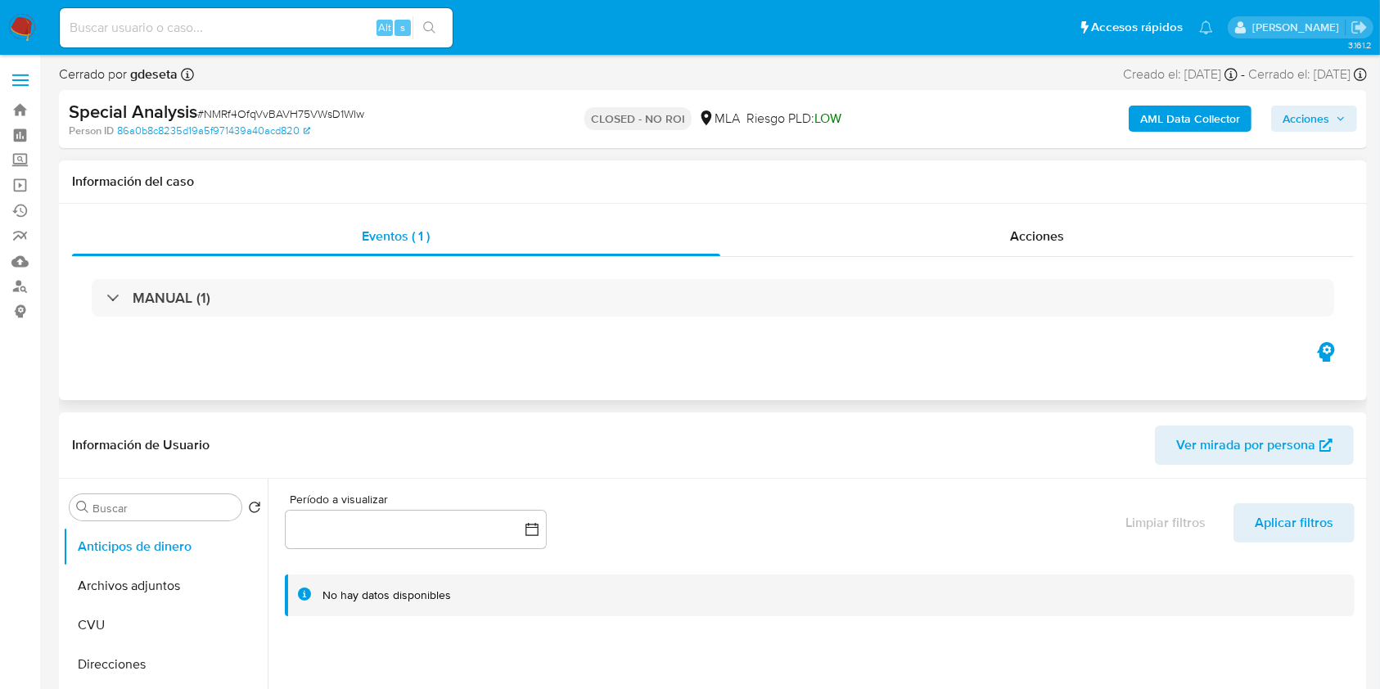
drag, startPoint x: 1393, startPoint y: 160, endPoint x: 859, endPoint y: 340, distance: 563.0
click at [859, 340] on div "Eventos ( 1 ) Acciones MANUAL (1)" at bounding box center [713, 302] width 1308 height 196
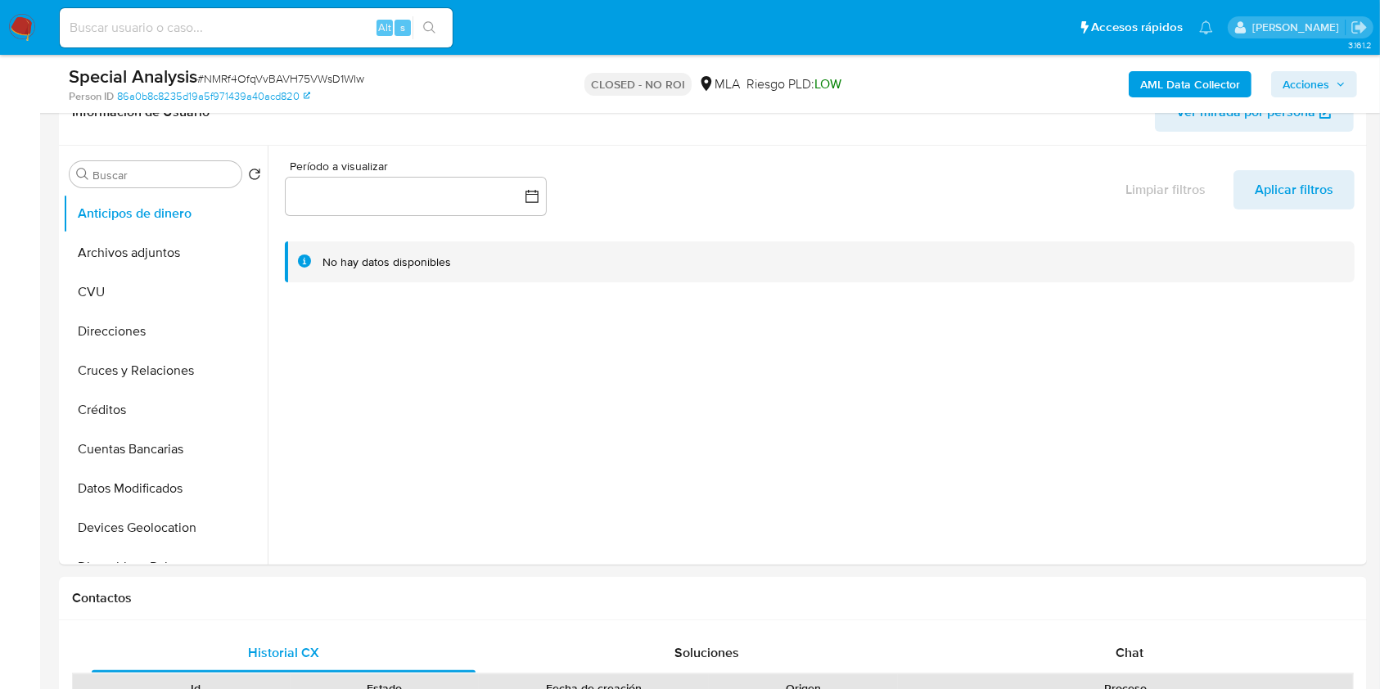
scroll to position [346, 0]
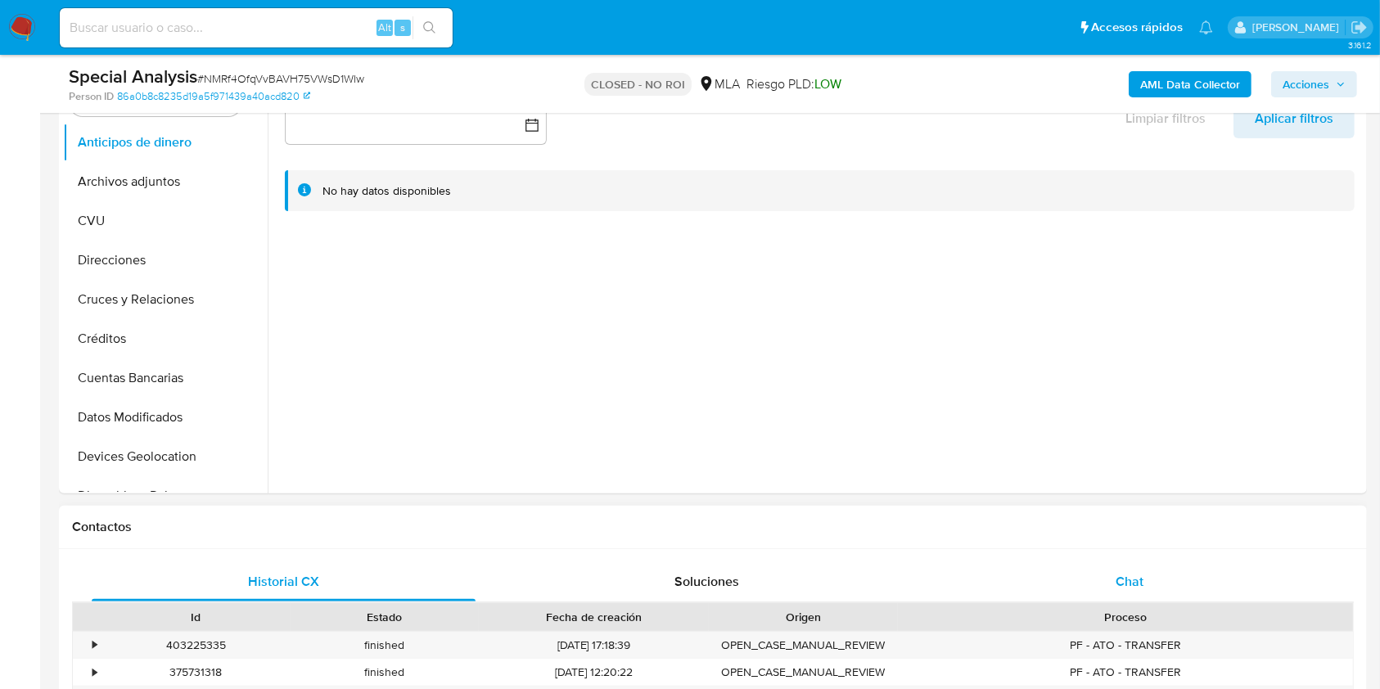
click at [1109, 581] on div "Chat" at bounding box center [1130, 581] width 384 height 39
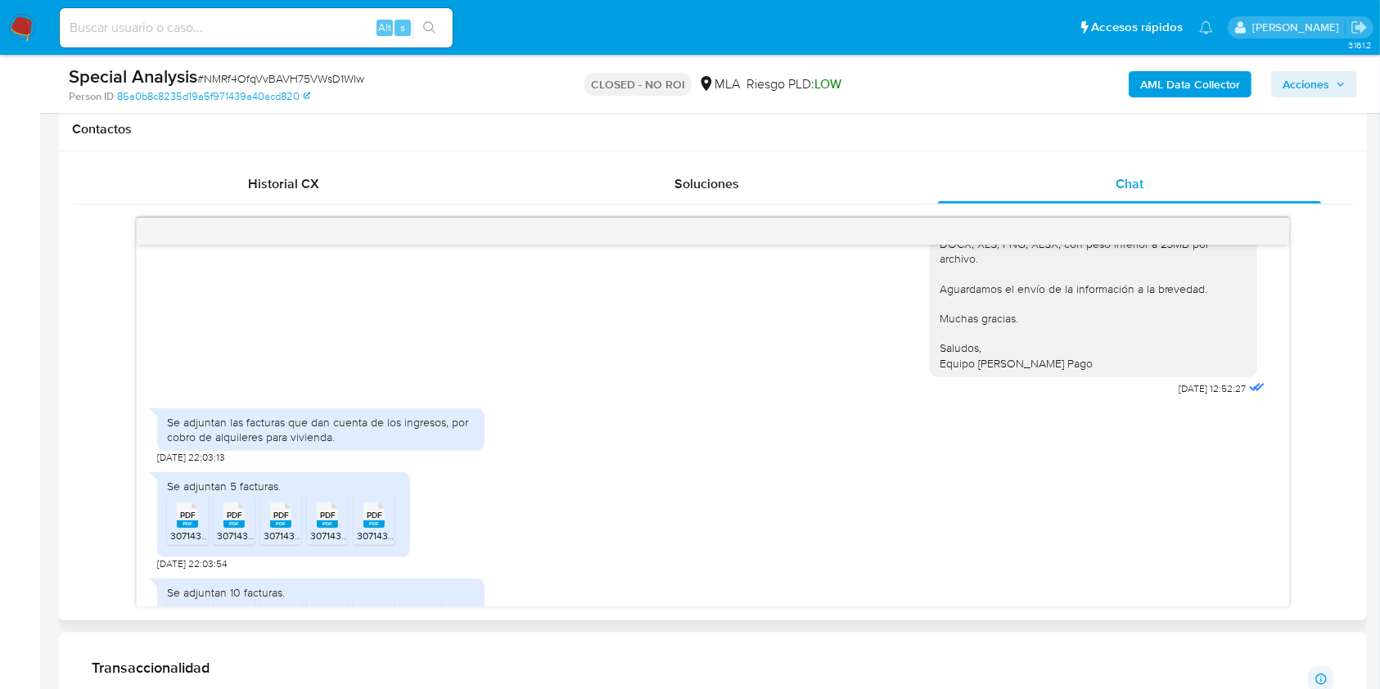
scroll to position [995, 0]
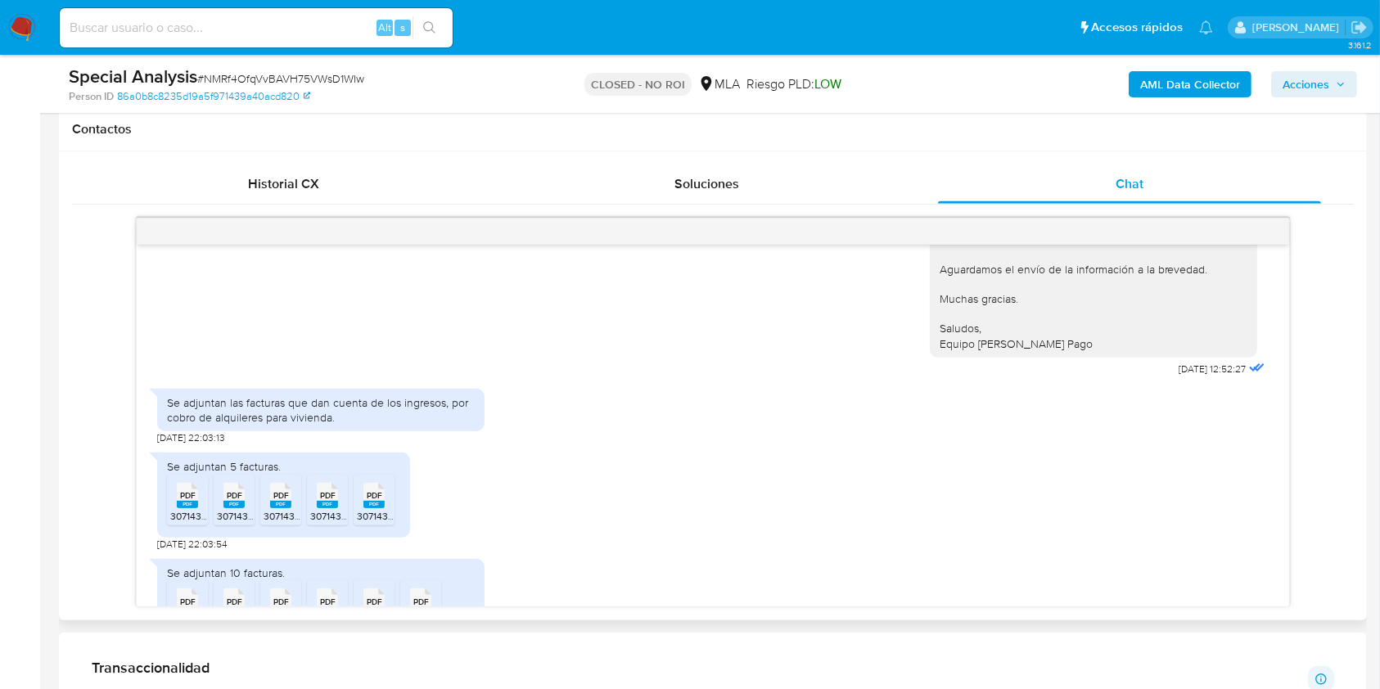
drag, startPoint x: 1279, startPoint y: 508, endPoint x: 1295, endPoint y: 345, distance: 163.6
click at [1295, 345] on div "Hola, En función de las operaciones registradas en la cuenta de Mercado Pago de…" at bounding box center [713, 413] width 1282 height 390
drag, startPoint x: 1295, startPoint y: 345, endPoint x: 1278, endPoint y: 327, distance: 24.9
click at [1278, 327] on div "Hola, En función de las operaciones registradas en la cuenta de Mercado Pago de…" at bounding box center [713, 413] width 1282 height 390
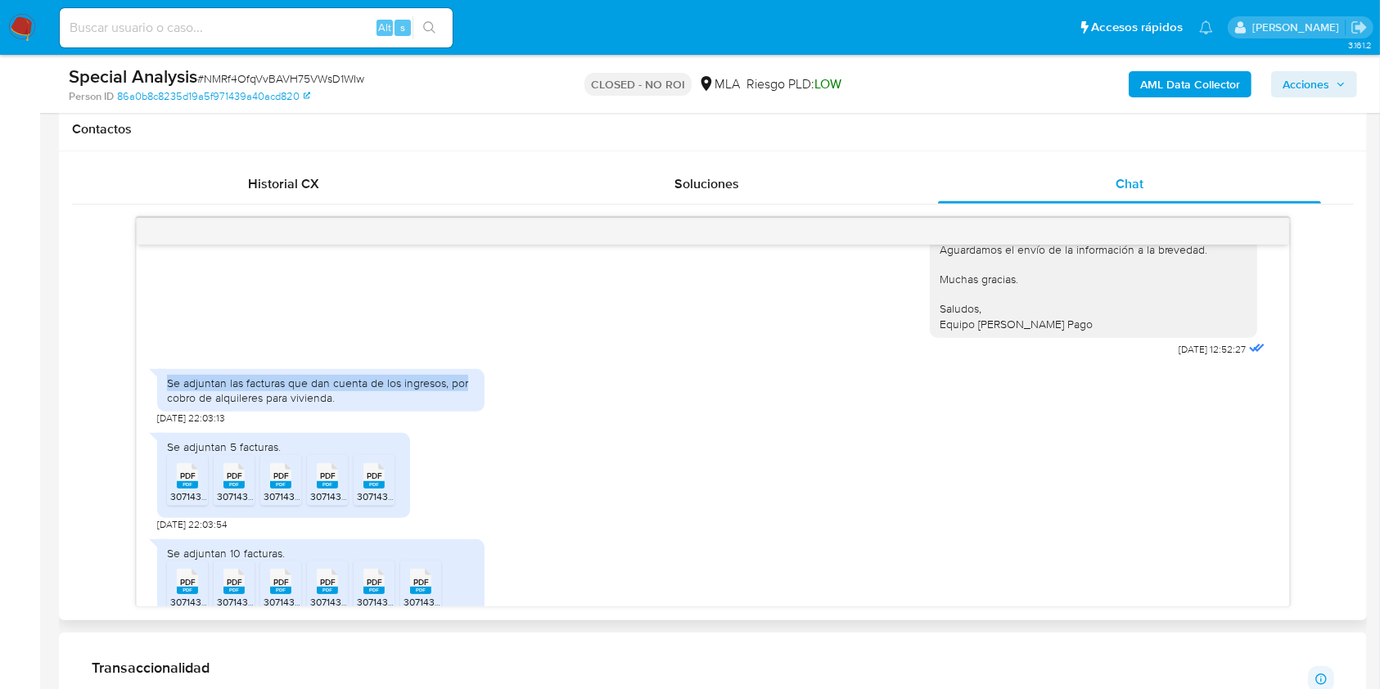
scroll to position [979, 0]
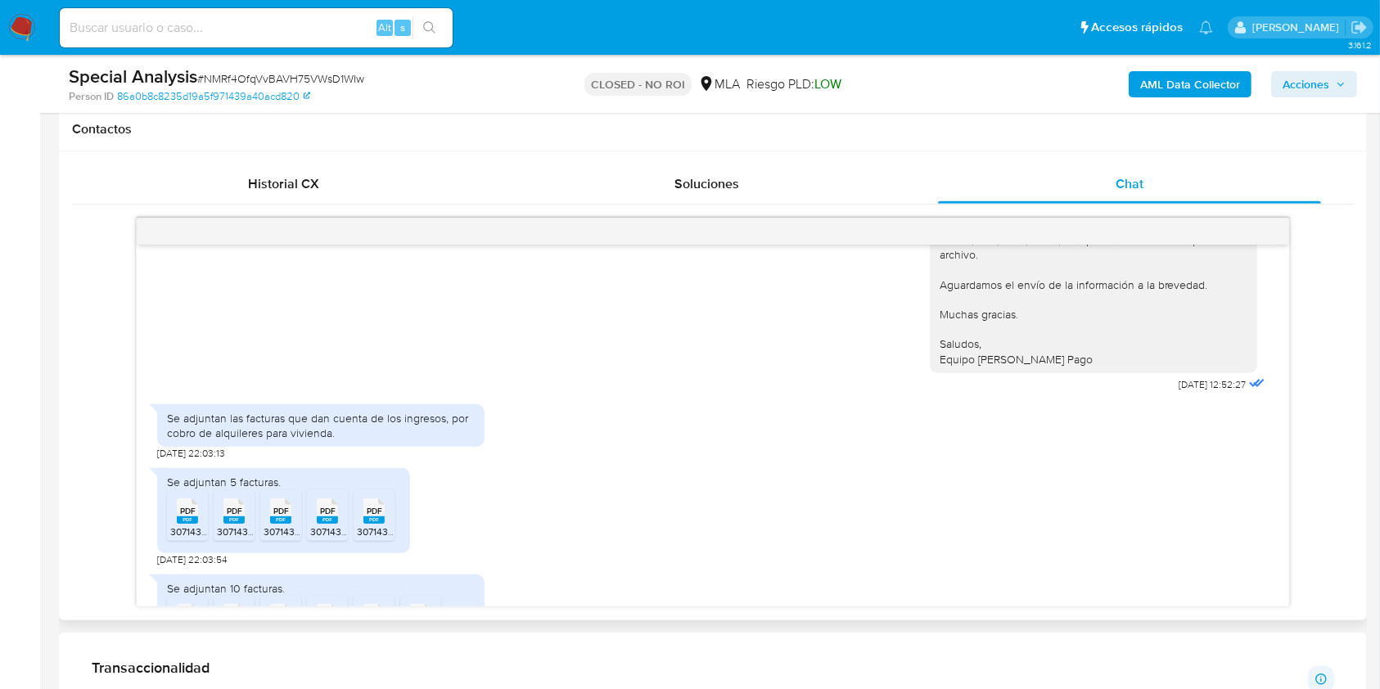
click at [178, 499] on icon at bounding box center [187, 511] width 21 height 25
click at [418, 612] on span "PDF" at bounding box center [421, 617] width 16 height 11
click at [336, 604] on icon at bounding box center [327, 616] width 21 height 25
click at [372, 612] on span "PDF" at bounding box center [375, 617] width 16 height 11
click at [284, 612] on span "PDF" at bounding box center [281, 617] width 16 height 11
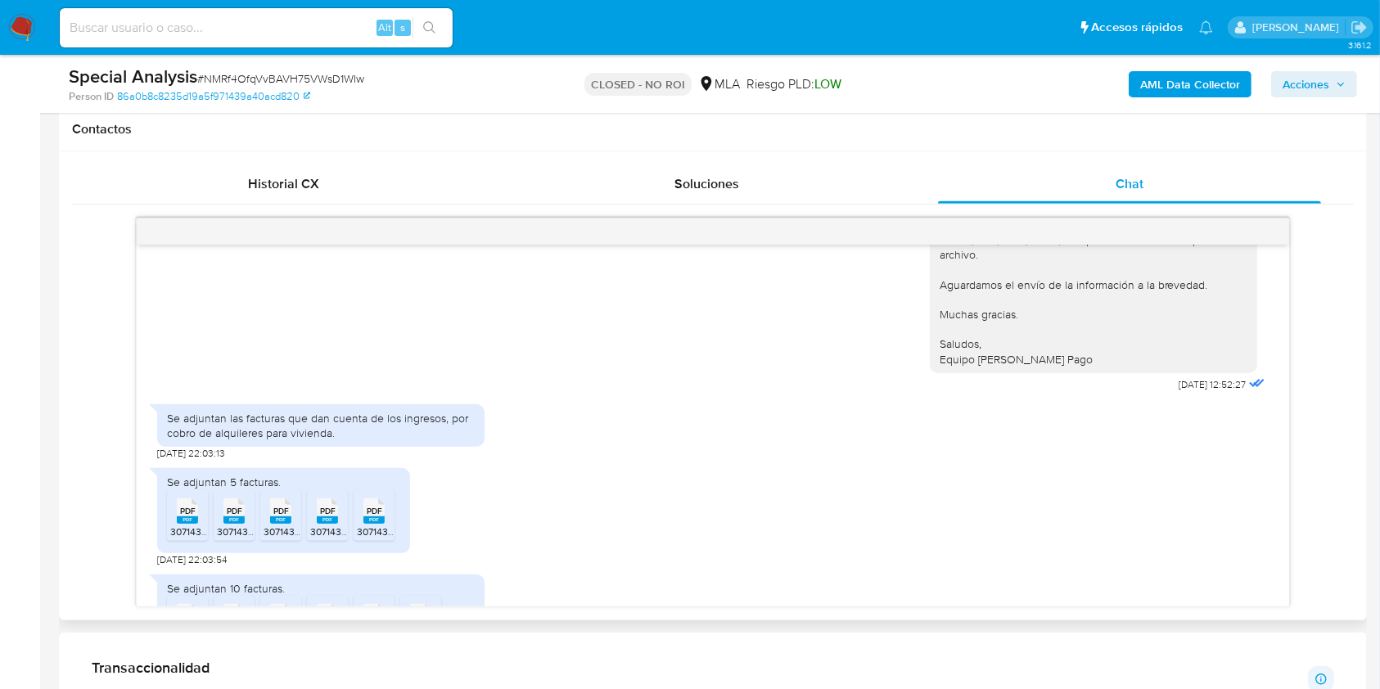
click at [227, 612] on span "PDF" at bounding box center [235, 617] width 16 height 11
click at [194, 622] on rect at bounding box center [187, 625] width 21 height 7
click at [242, 517] on rect at bounding box center [233, 520] width 21 height 7
click at [280, 517] on rect at bounding box center [280, 520] width 21 height 7
click at [332, 525] on span "30714384151_006_00001_00000233.pdf" at bounding box center [399, 532] width 178 height 14
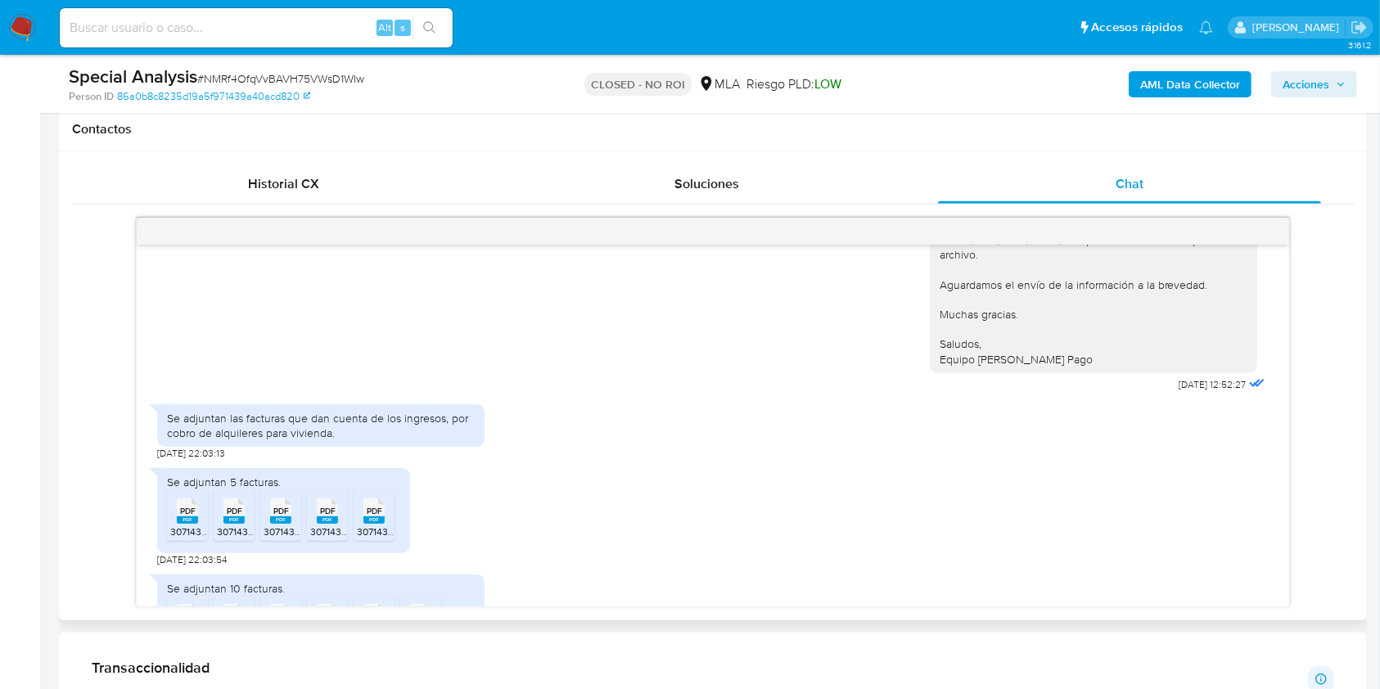
click at [367, 525] on span "30714384151_006_00001_00000234.pdf" at bounding box center [446, 532] width 178 height 14
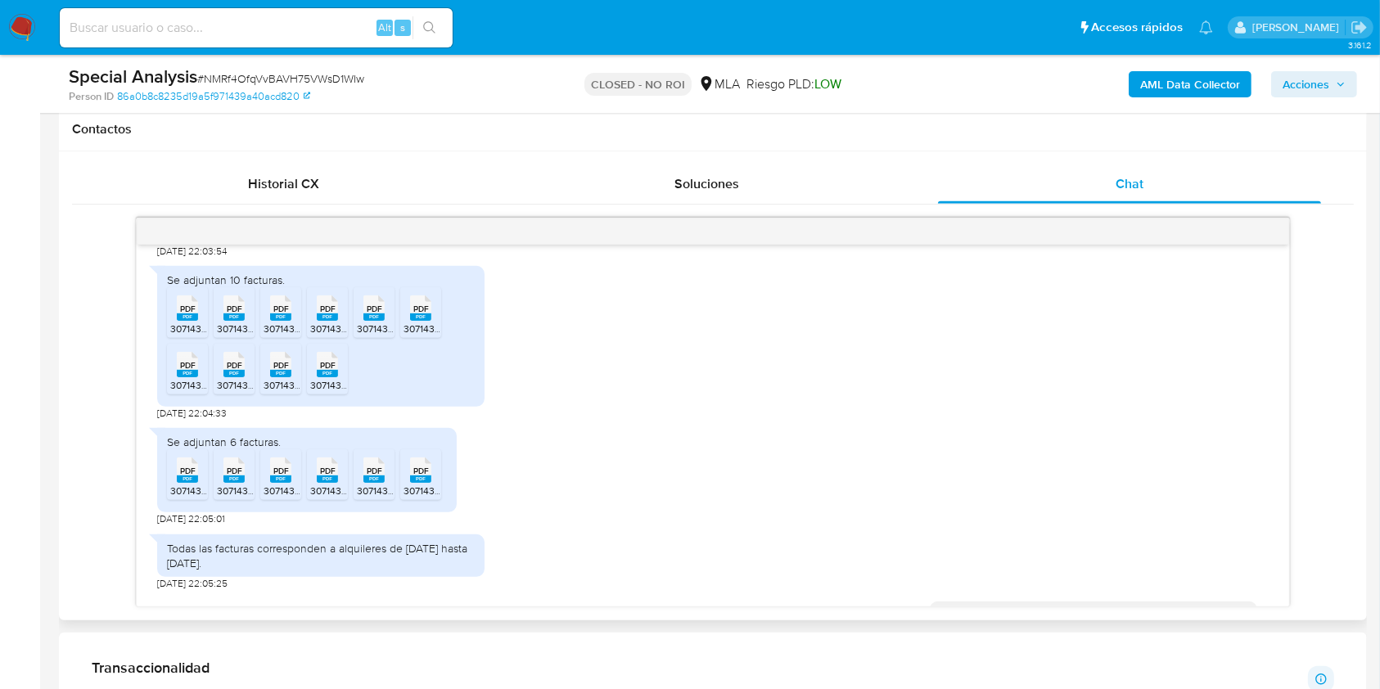
scroll to position [1295, 0]
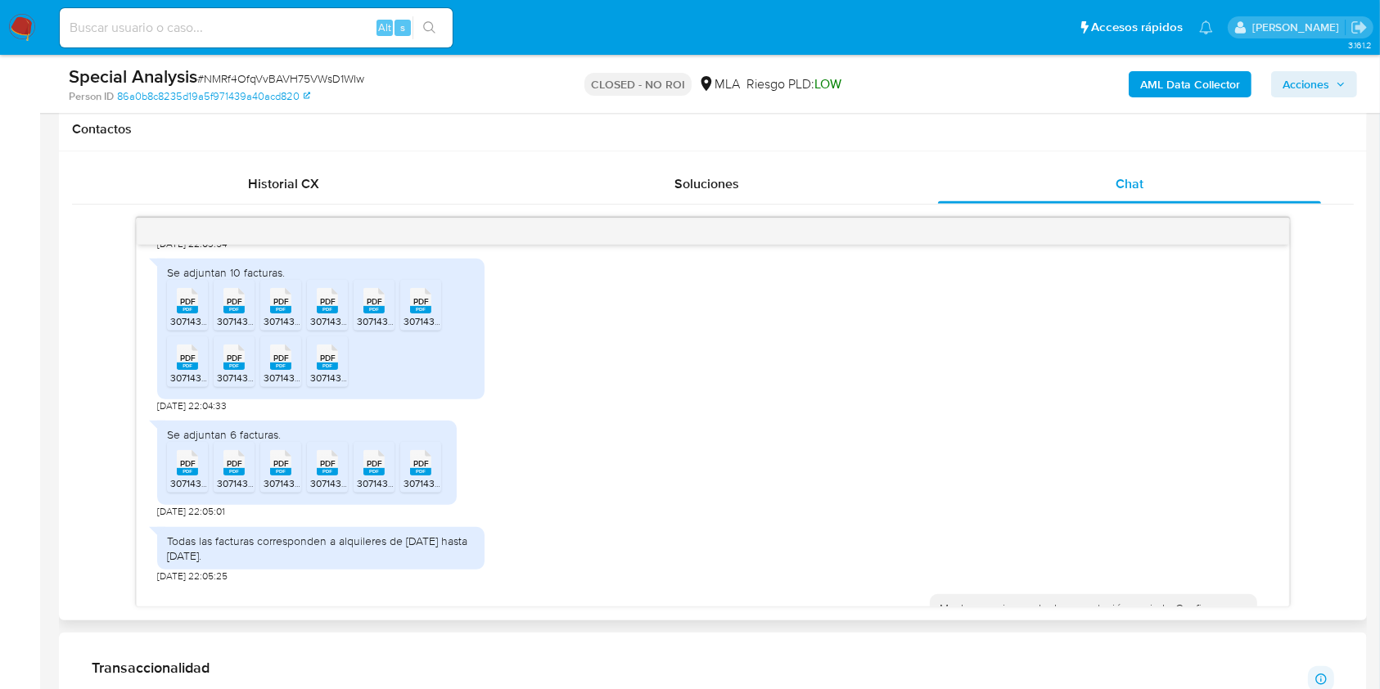
click at [185, 371] on span "30714384151_006_00001_00000226.pdf" at bounding box center [259, 378] width 178 height 14
click at [229, 371] on span "30714384151_006_00001_00000227.pdf" at bounding box center [305, 378] width 176 height 14
click at [287, 371] on span "30714384151_006_00001_00000228.pdf" at bounding box center [353, 378] width 178 height 14
click at [330, 371] on span "30714384151_006_00001_00000229.pdf" at bounding box center [399, 378] width 178 height 14
click at [186, 458] on span "PDF" at bounding box center [188, 463] width 16 height 11
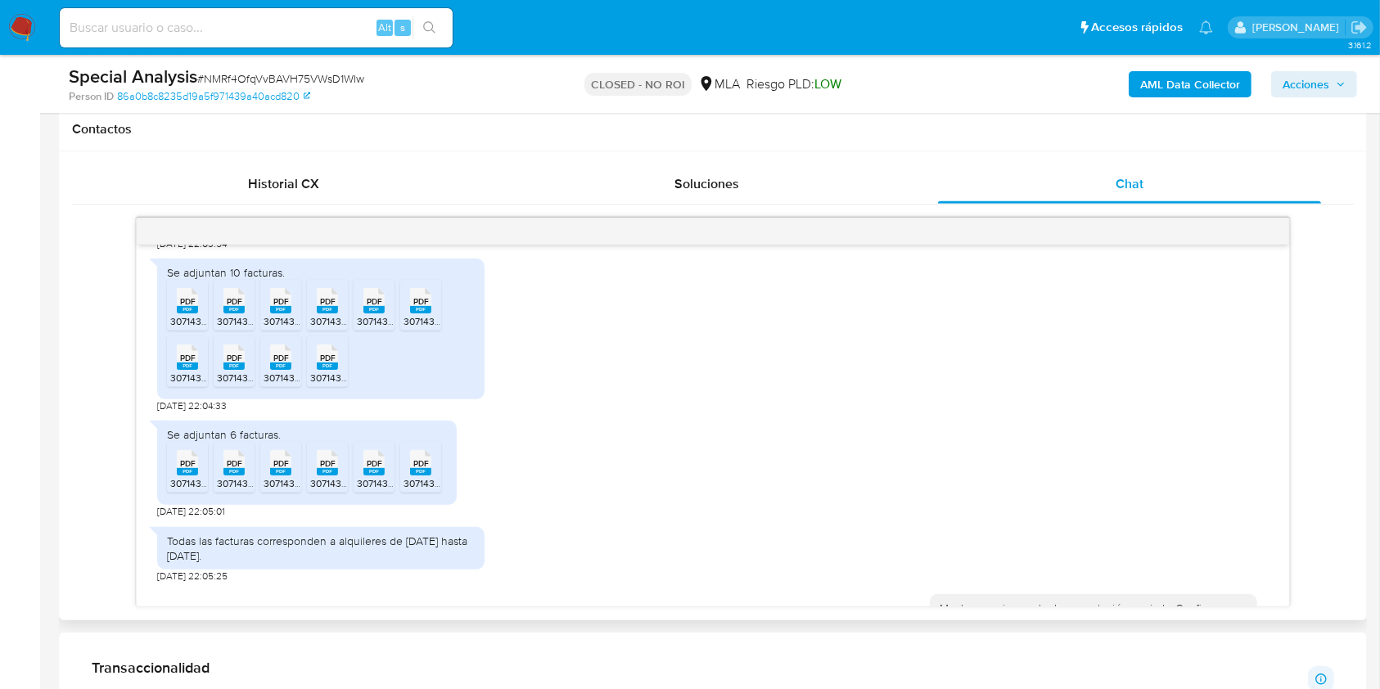
click at [235, 458] on span "PDF" at bounding box center [235, 463] width 16 height 11
click at [280, 476] on span "30714384151_006_00001_00000216.pdf" at bounding box center [351, 483] width 175 height 14
click at [324, 468] on rect at bounding box center [327, 471] width 21 height 7
click at [363, 449] on icon "PDF" at bounding box center [373, 463] width 21 height 29
click at [418, 458] on span "PDF" at bounding box center [421, 463] width 16 height 11
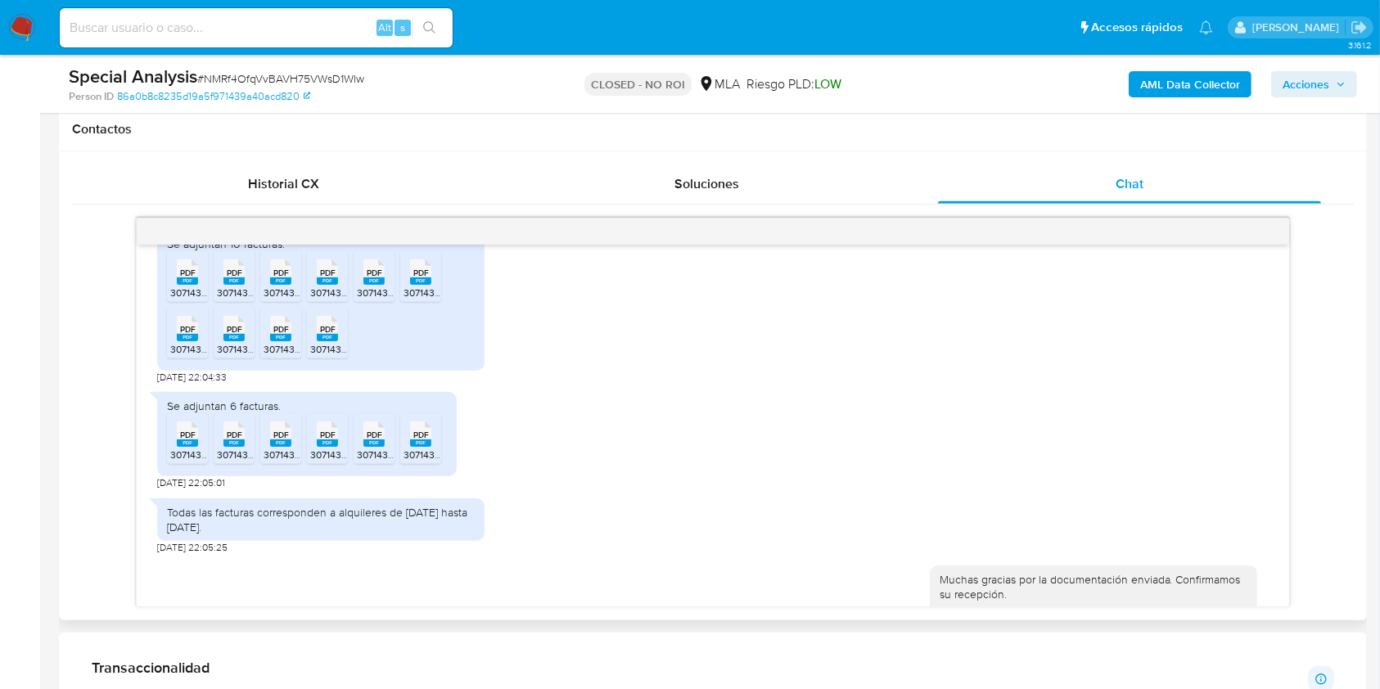
scroll to position [1356, 0]
